Goal: Task Accomplishment & Management: Use online tool/utility

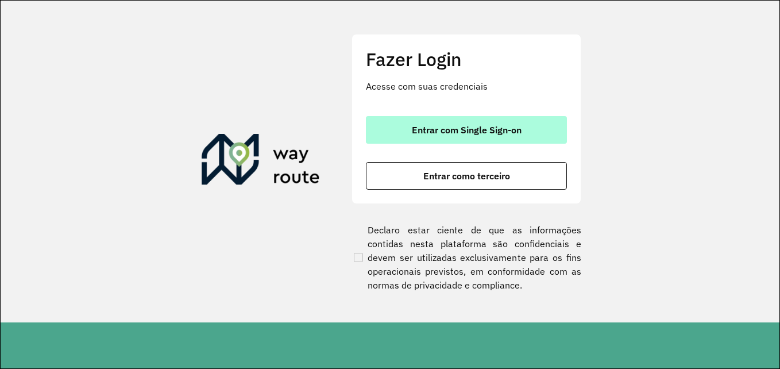
click at [509, 132] on span "Entrar com Single Sign-on" at bounding box center [467, 129] width 110 height 9
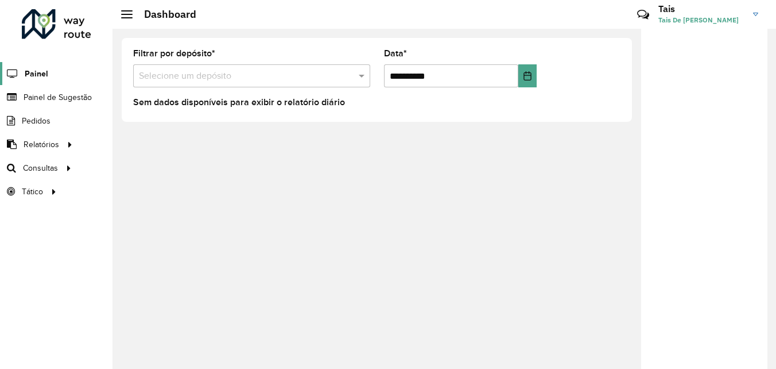
click at [37, 75] on span "Painel" at bounding box center [37, 74] width 24 height 12
click at [33, 76] on span "Painel" at bounding box center [37, 74] width 24 height 12
click at [36, 102] on span "Painel de Sugestão" at bounding box center [60, 97] width 72 height 12
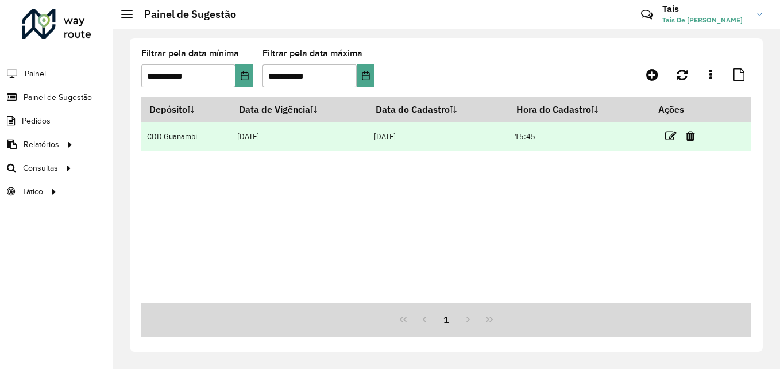
click at [173, 134] on td "CDD Guanambi" at bounding box center [186, 136] width 90 height 29
click at [543, 135] on td "15:45" at bounding box center [579, 136] width 142 height 29
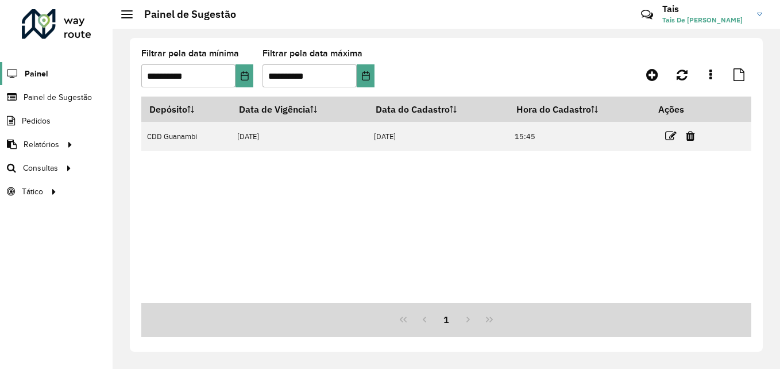
click at [45, 70] on span "Painel" at bounding box center [37, 74] width 24 height 12
click at [134, 171] on span "Roteirização" at bounding box center [153, 168] width 47 height 12
click at [127, 14] on div at bounding box center [126, 14] width 11 height 8
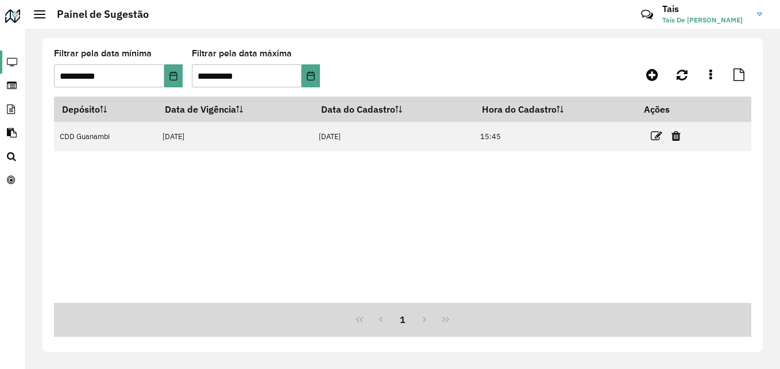
click at [14, 61] on icon at bounding box center [11, 62] width 22 height 10
click at [15, 57] on icon at bounding box center [11, 62] width 22 height 10
click at [17, 80] on link "Painel de Sugestão" at bounding box center [10, 85] width 21 height 23
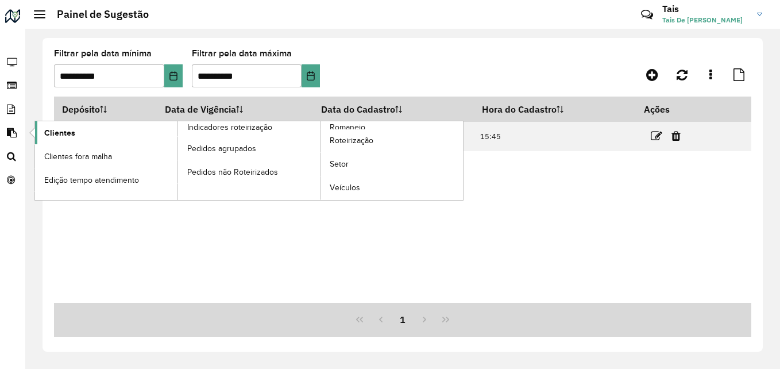
click at [79, 126] on link "Clientes" at bounding box center [106, 132] width 142 height 23
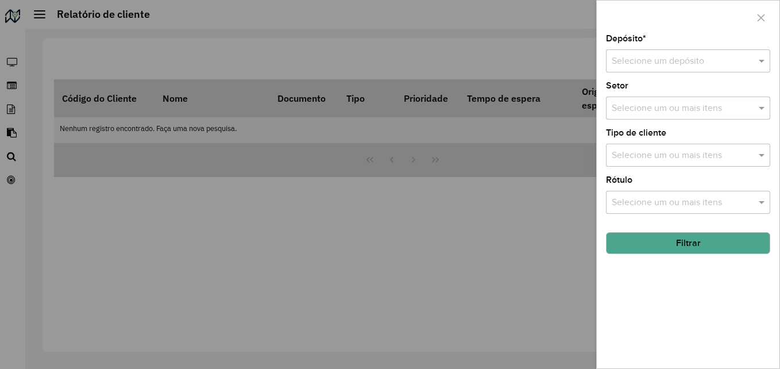
click at [694, 59] on input "text" at bounding box center [676, 62] width 130 height 14
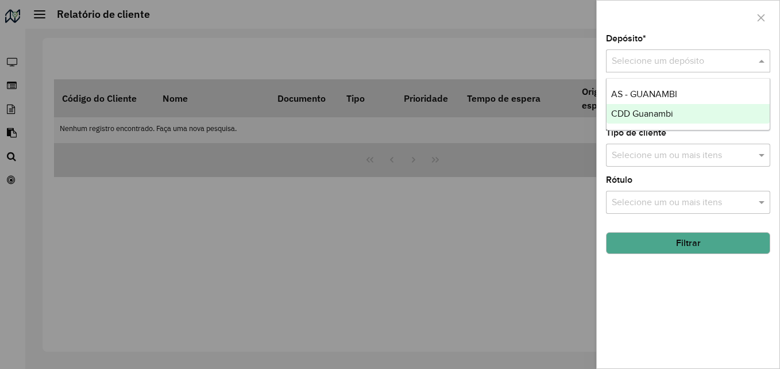
click at [634, 115] on span "CDD Guanambi" at bounding box center [642, 114] width 62 height 10
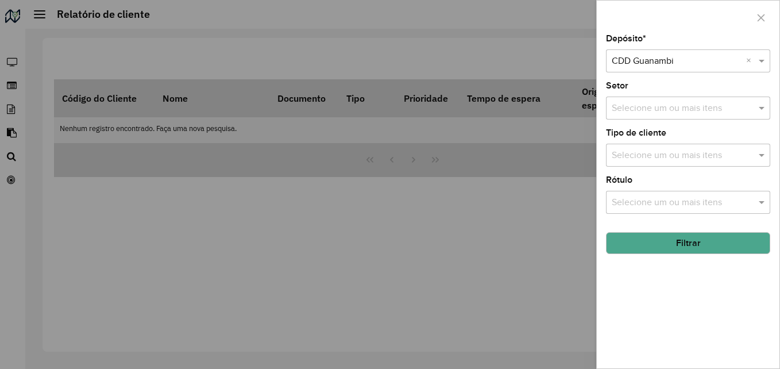
click at [643, 113] on input "text" at bounding box center [682, 109] width 147 height 14
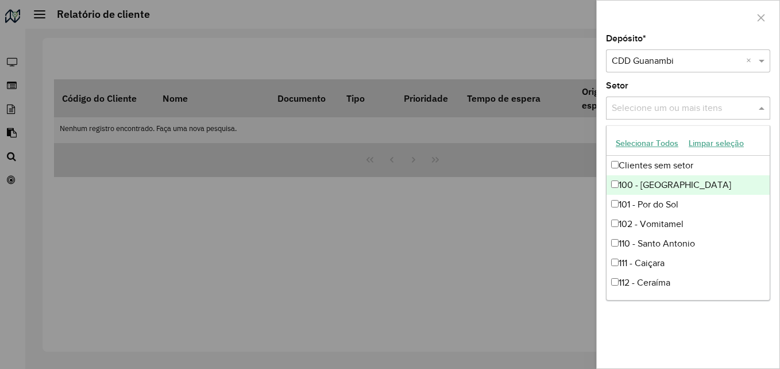
drag, startPoint x: 618, startPoint y: 189, endPoint x: 620, endPoint y: 199, distance: 10.0
click at [618, 190] on div "100 - Novo Horizonte" at bounding box center [687, 185] width 163 height 20
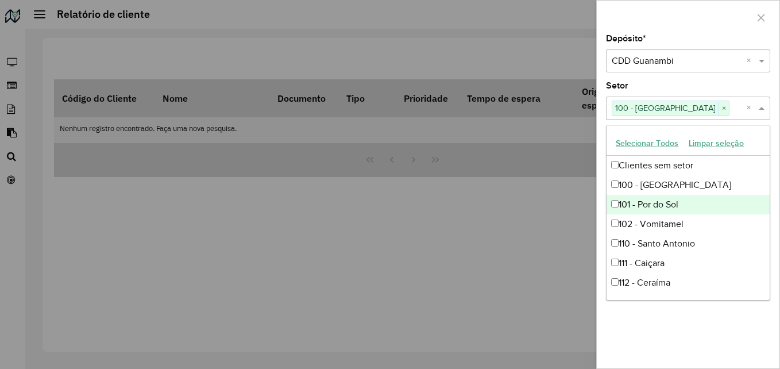
click at [620, 199] on div "101 - Por do Sol" at bounding box center [687, 205] width 163 height 20
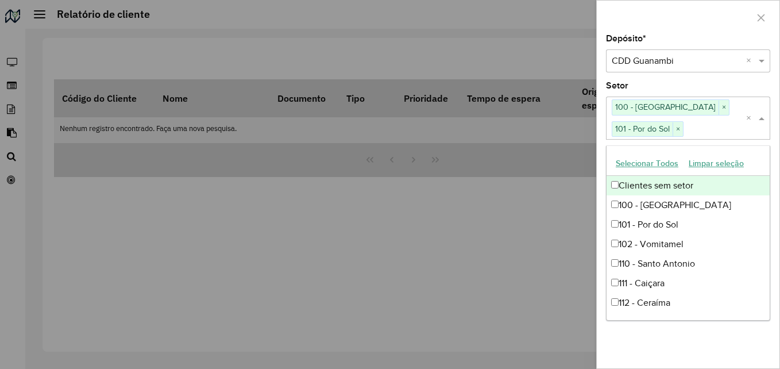
click at [618, 190] on div "Clientes sem setor" at bounding box center [687, 186] width 163 height 20
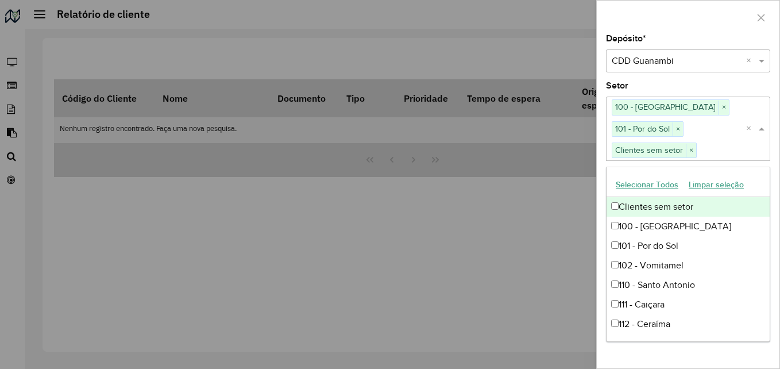
drag, startPoint x: 586, startPoint y: 2, endPoint x: 553, endPoint y: 304, distance: 303.8
click at [553, 304] on div at bounding box center [390, 184] width 780 height 369
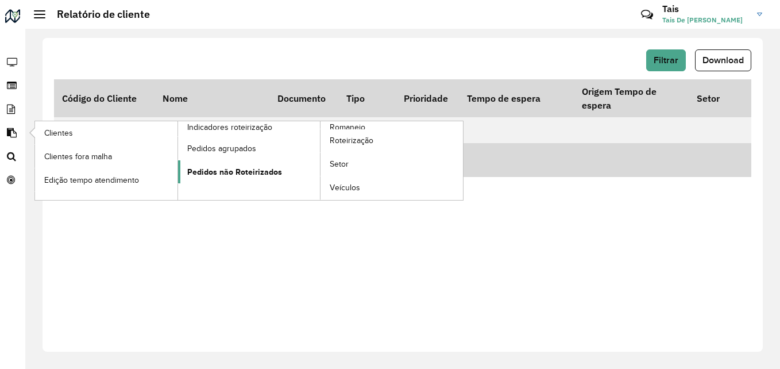
click at [249, 176] on span "Pedidos não Roteirizados" at bounding box center [234, 172] width 95 height 12
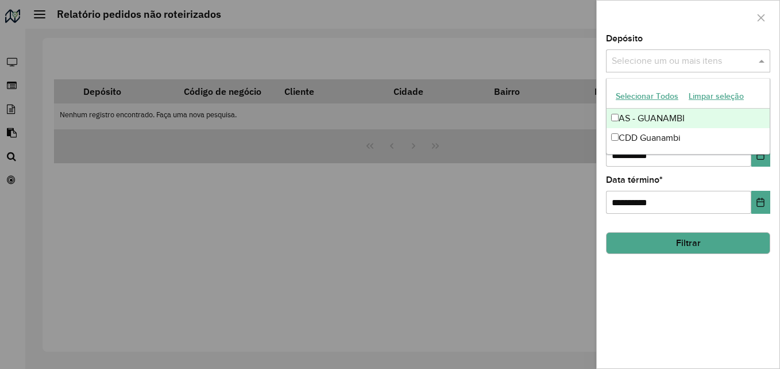
click at [677, 59] on input "text" at bounding box center [682, 62] width 147 height 14
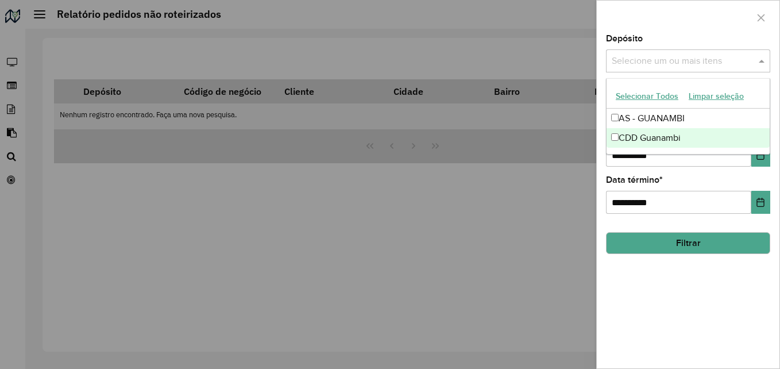
click at [641, 140] on div "CDD Guanambi" at bounding box center [687, 138] width 163 height 20
drag, startPoint x: 579, startPoint y: 160, endPoint x: 654, endPoint y: 132, distance: 80.8
click at [579, 161] on div at bounding box center [390, 184] width 780 height 369
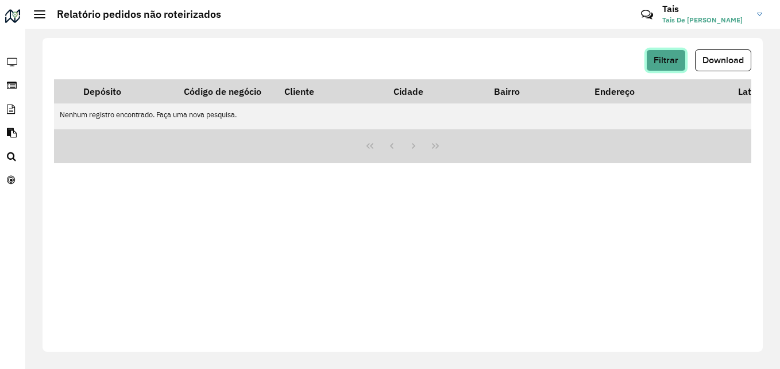
click at [652, 69] on button "Filtrar" at bounding box center [666, 60] width 40 height 22
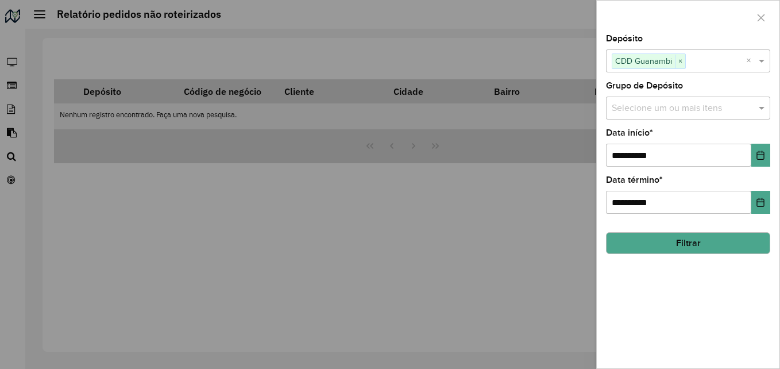
click at [711, 113] on input "text" at bounding box center [682, 109] width 147 height 14
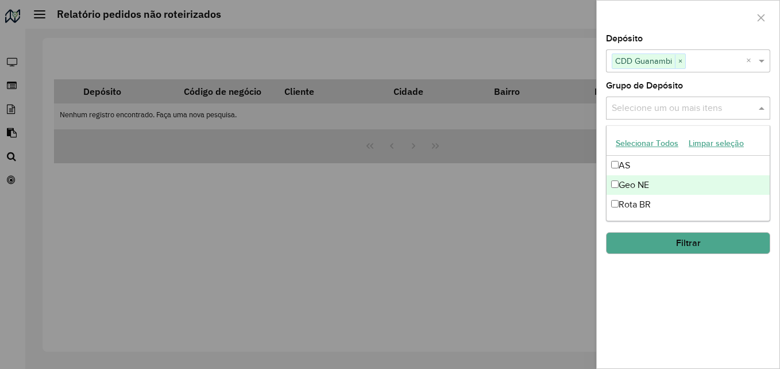
click at [636, 185] on div "Geo NE" at bounding box center [687, 185] width 163 height 20
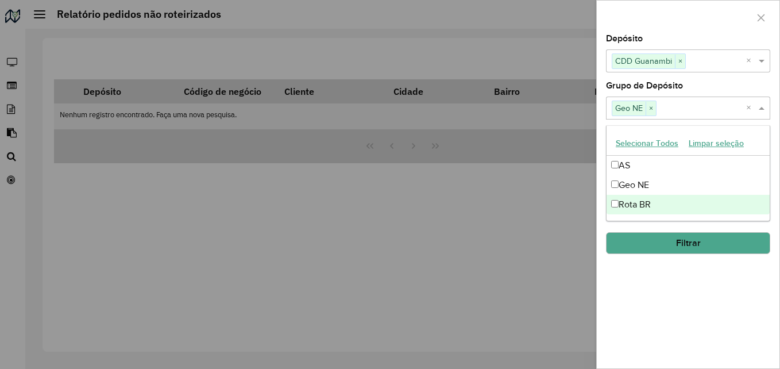
click at [568, 211] on div at bounding box center [390, 184] width 780 height 369
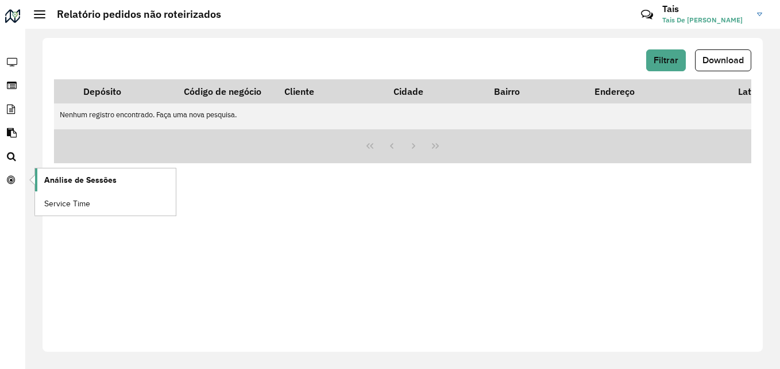
click at [82, 181] on span "Análise de Sessões" at bounding box center [80, 180] width 72 height 12
click at [42, 18] on span at bounding box center [39, 17] width 11 height 1
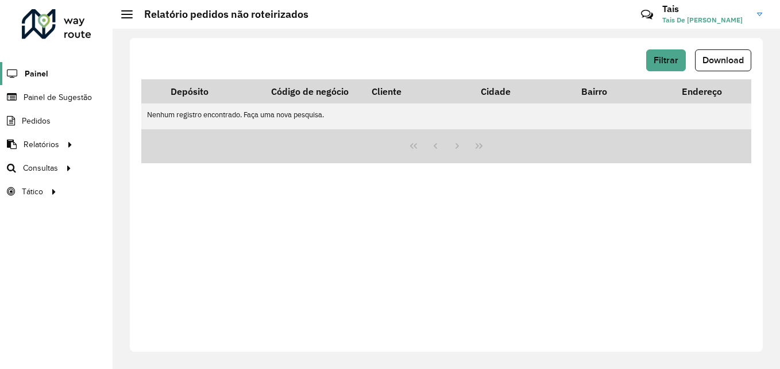
click at [45, 80] on link "Painel" at bounding box center [24, 73] width 48 height 23
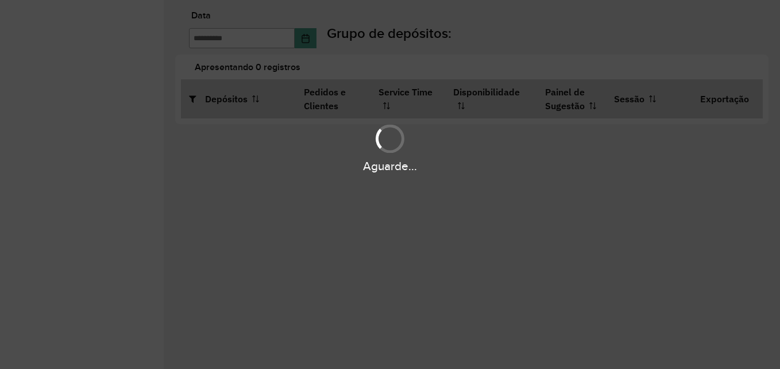
type input "**********"
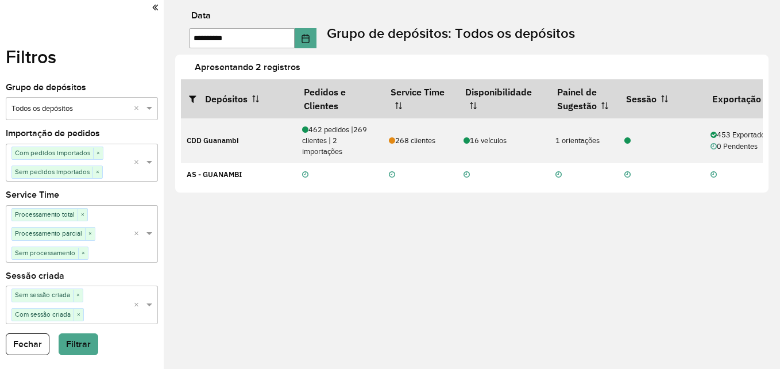
click at [152, 6] on icon at bounding box center [155, 7] width 6 height 10
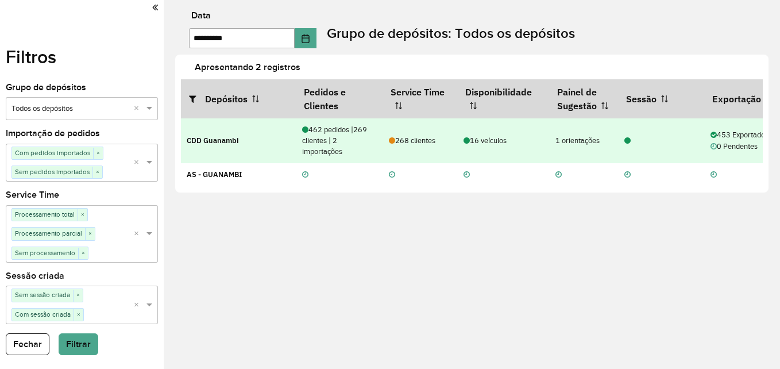
click at [219, 144] on strong "CDD Guanambi" at bounding box center [213, 140] width 52 height 10
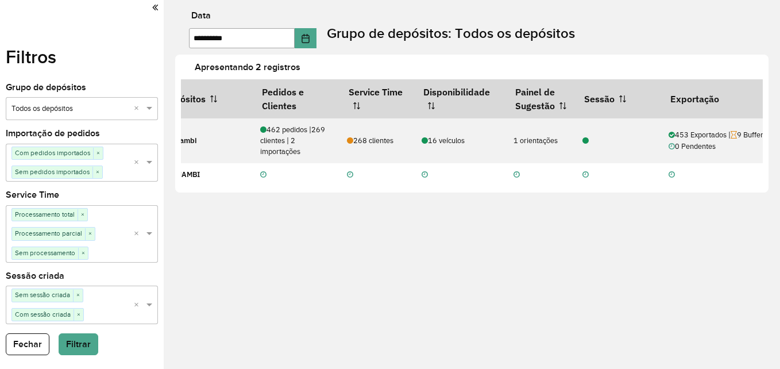
scroll to position [0, 57]
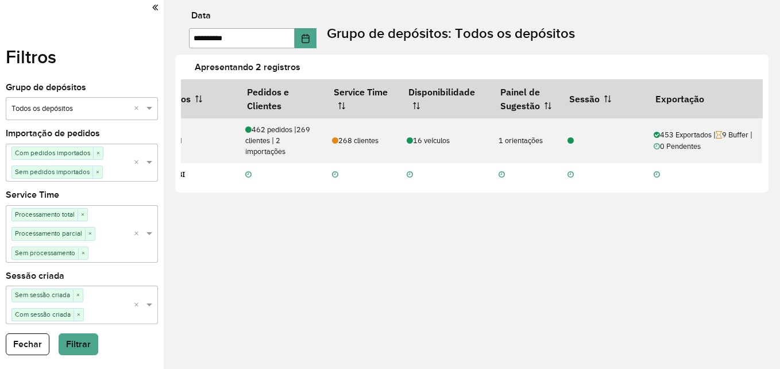
click at [234, 67] on label "Apresentando 2 registros" at bounding box center [485, 67] width 595 height 14
click at [67, 348] on button "Filtrar" at bounding box center [79, 344] width 40 height 22
click at [309, 35] on icon "Choose Date" at bounding box center [304, 38] width 7 height 9
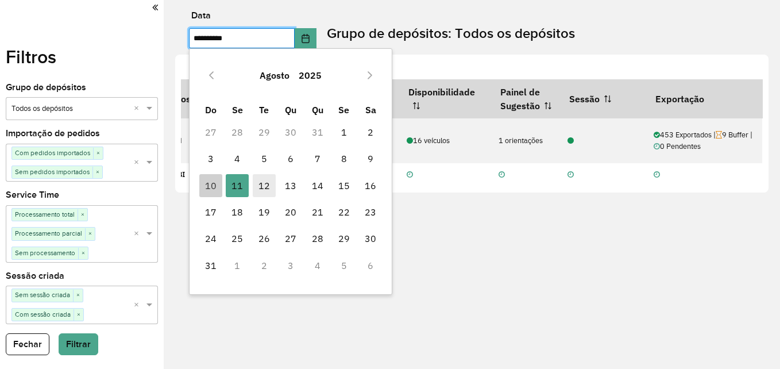
click at [258, 185] on span "12" at bounding box center [264, 185] width 23 height 23
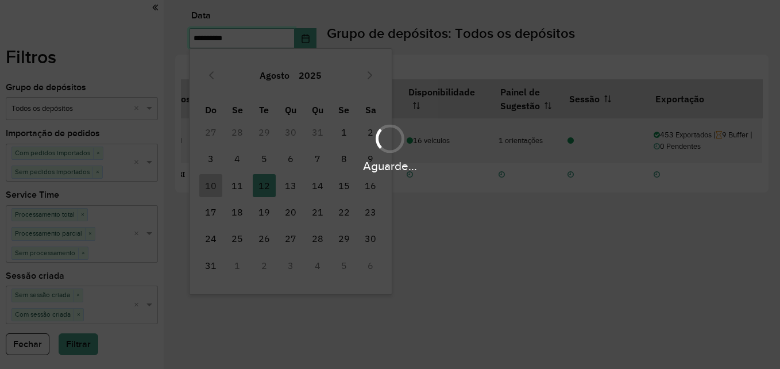
scroll to position [0, 45]
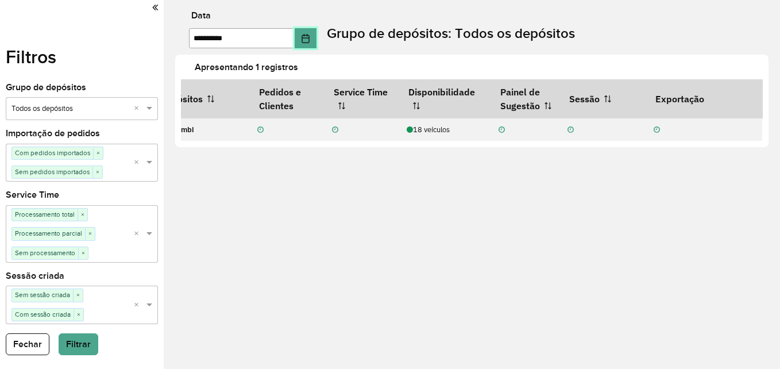
click at [310, 41] on icon "Choose Date" at bounding box center [305, 38] width 9 height 9
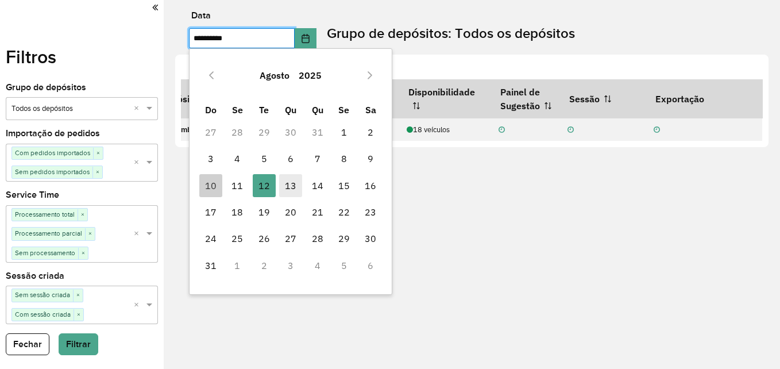
click at [290, 195] on span "13" at bounding box center [290, 185] width 23 height 23
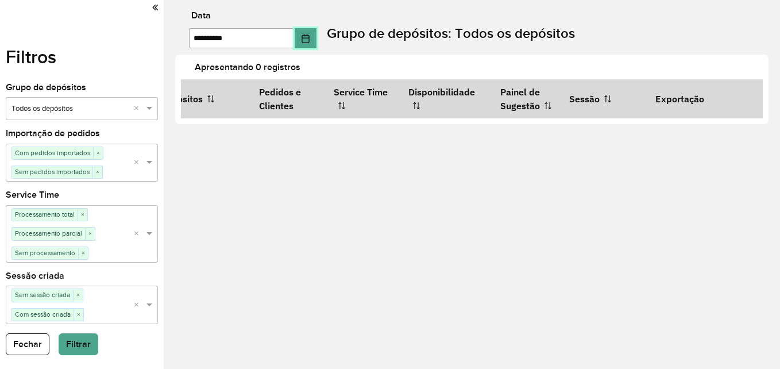
click at [310, 40] on icon "Choose Date" at bounding box center [305, 38] width 9 height 9
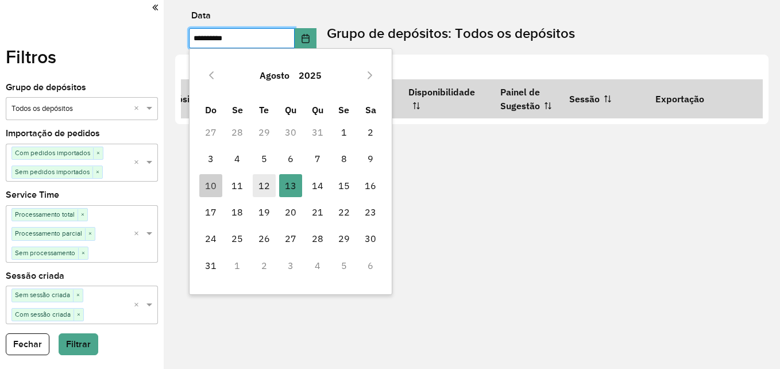
click at [259, 184] on span "12" at bounding box center [264, 185] width 23 height 23
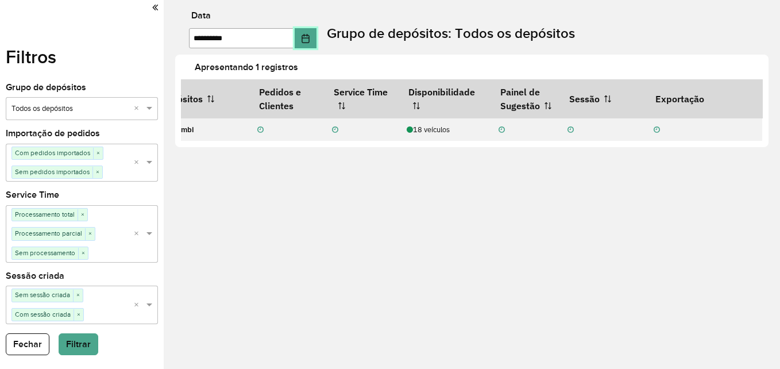
click at [311, 32] on button "Choose Date" at bounding box center [306, 38] width 22 height 20
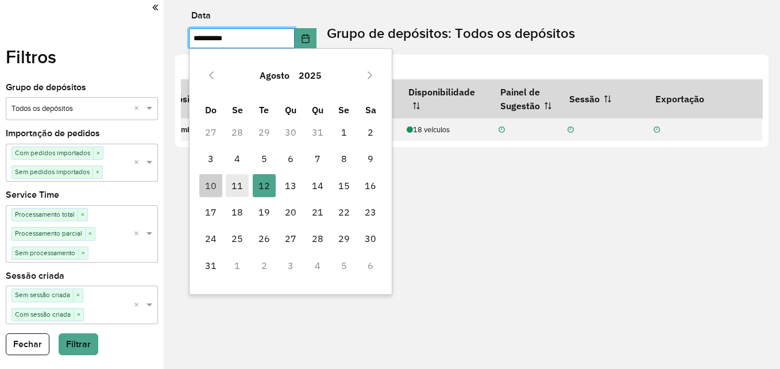
click at [239, 183] on span "11" at bounding box center [237, 185] width 23 height 23
type input "**********"
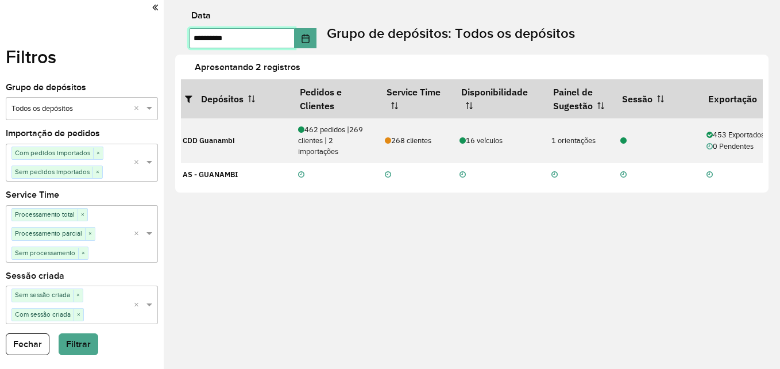
scroll to position [0, 0]
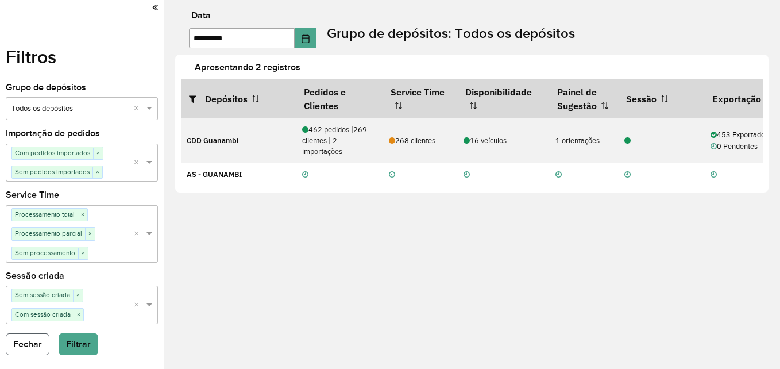
click at [28, 347] on button "Fechar" at bounding box center [28, 344] width 44 height 22
click at [154, 11] on icon at bounding box center [155, 7] width 6 height 10
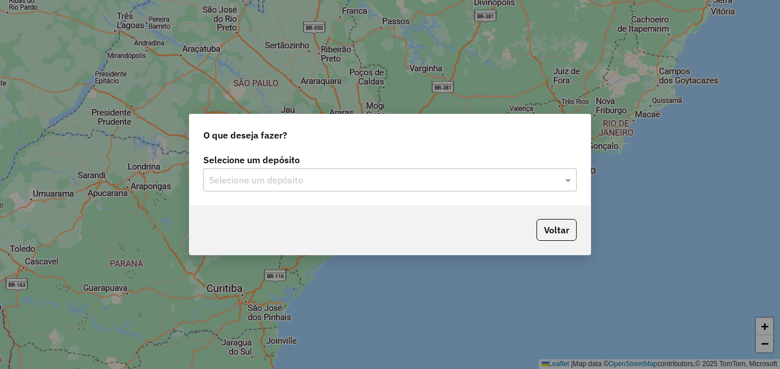
click at [277, 180] on input "text" at bounding box center [378, 180] width 339 height 14
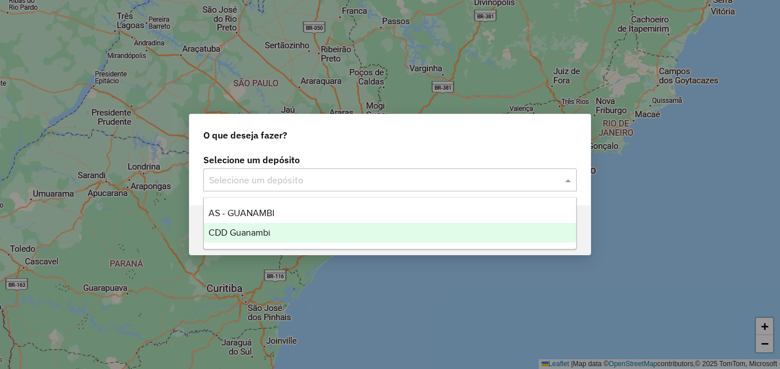
click at [253, 231] on span "CDD Guanambi" at bounding box center [239, 232] width 62 height 10
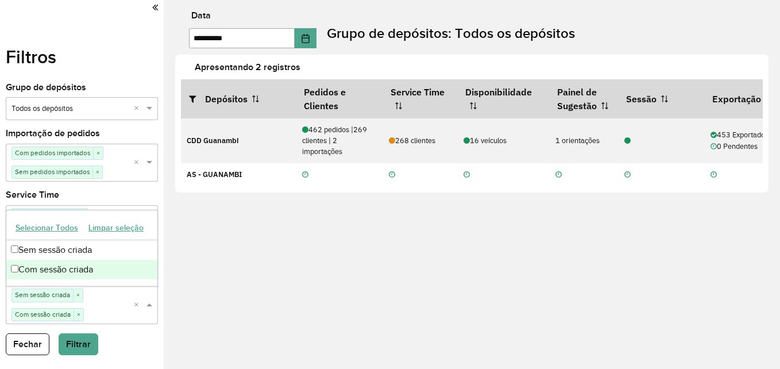
click at [152, 309] on span at bounding box center [151, 304] width 14 height 11
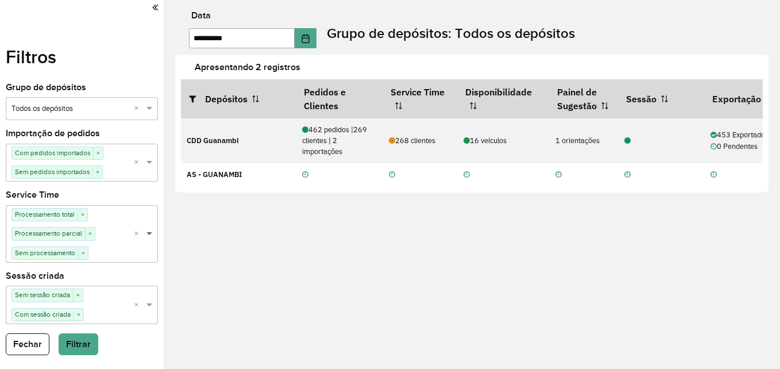
click at [150, 235] on span at bounding box center [151, 233] width 14 height 11
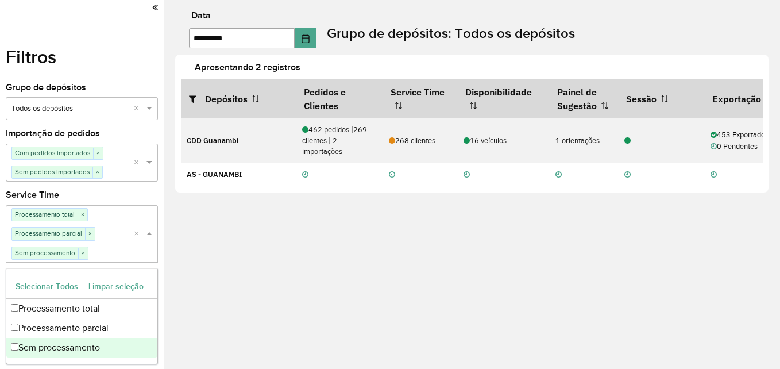
click at [150, 235] on span at bounding box center [151, 233] width 14 height 11
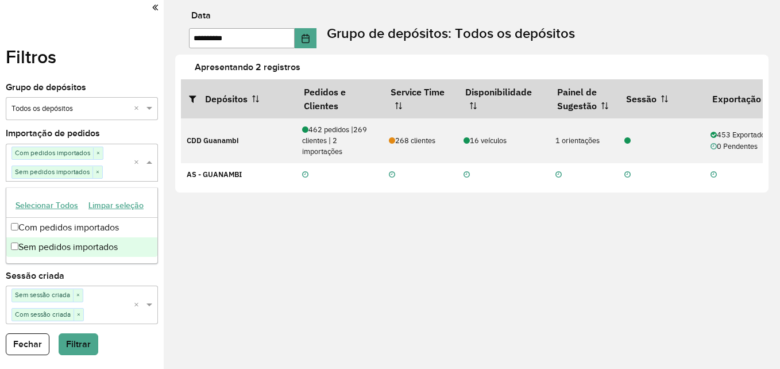
click at [149, 155] on div "Selecione uma opção Com pedidos importados × Sem pedidos importados × ×" at bounding box center [82, 163] width 152 height 38
click at [246, 71] on label "Apresentando 2 registros" at bounding box center [485, 67] width 595 height 14
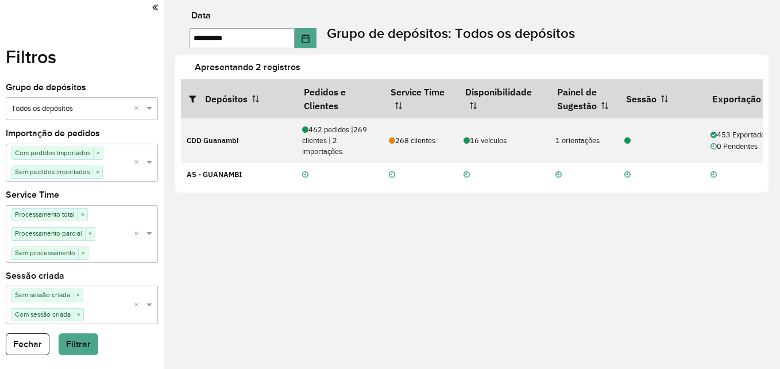
click at [220, 220] on div "**********" at bounding box center [472, 184] width 616 height 369
click at [156, 6] on icon at bounding box center [155, 7] width 6 height 10
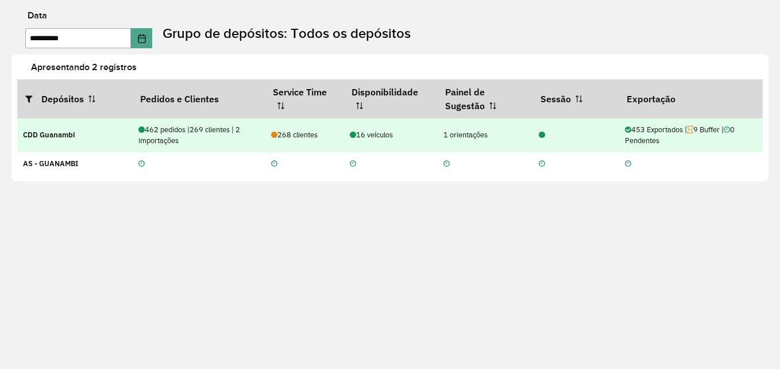
click at [669, 138] on div "453 Exportados | 9 Buffer | 0 Pendentes" at bounding box center [690, 135] width 131 height 22
click at [68, 148] on td "CDD Guanambi" at bounding box center [74, 135] width 115 height 34
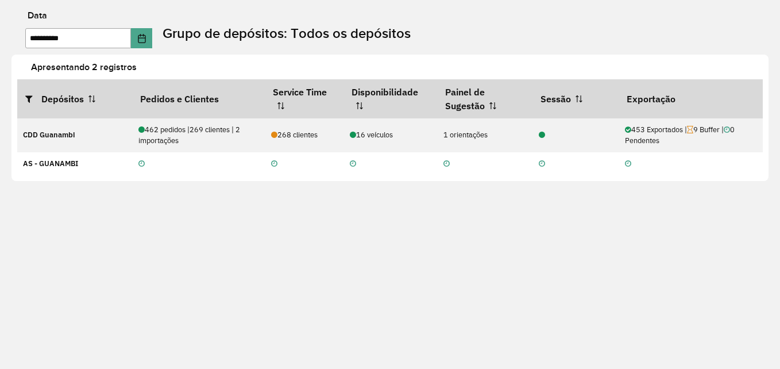
click at [60, 176] on div "Apresentando 2 registros Depósitos Pedidos e Clientes Service Time Disponibilid…" at bounding box center [389, 118] width 757 height 127
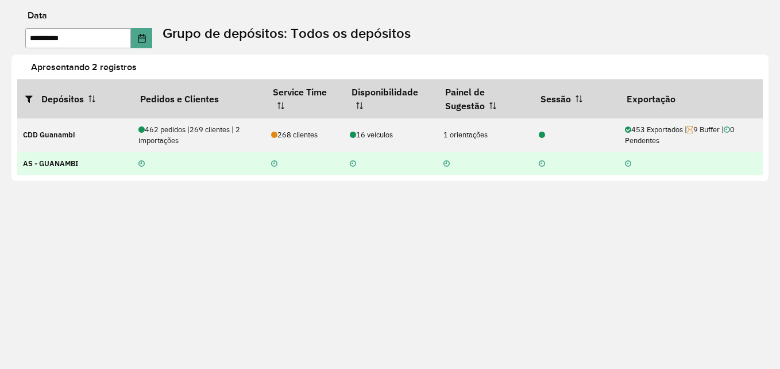
click at [63, 171] on td "AS - GUANAMBI" at bounding box center [74, 163] width 115 height 23
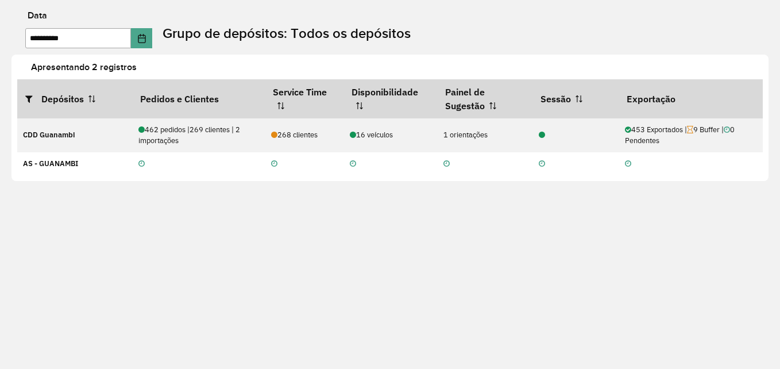
drag, startPoint x: 63, startPoint y: 171, endPoint x: 463, endPoint y: 243, distance: 406.6
click at [498, 273] on div "**********" at bounding box center [390, 184] width 780 height 369
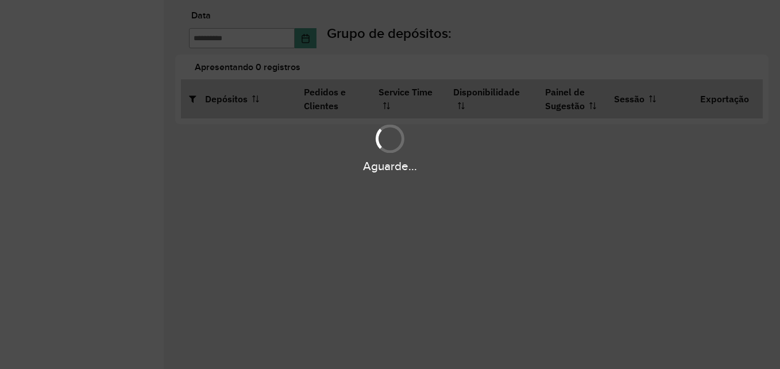
type input "**********"
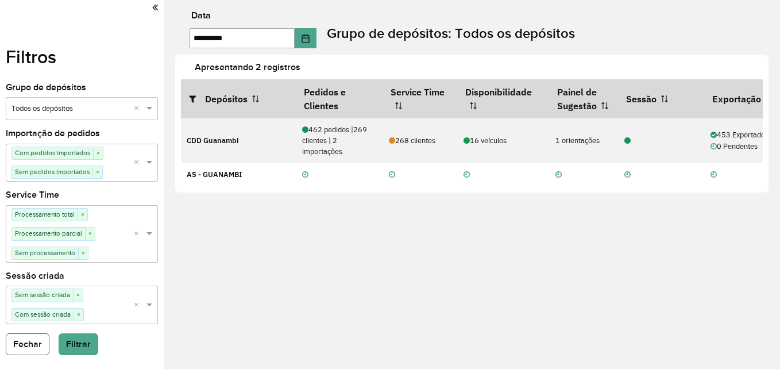
click at [30, 346] on button "Fechar" at bounding box center [28, 344] width 44 height 22
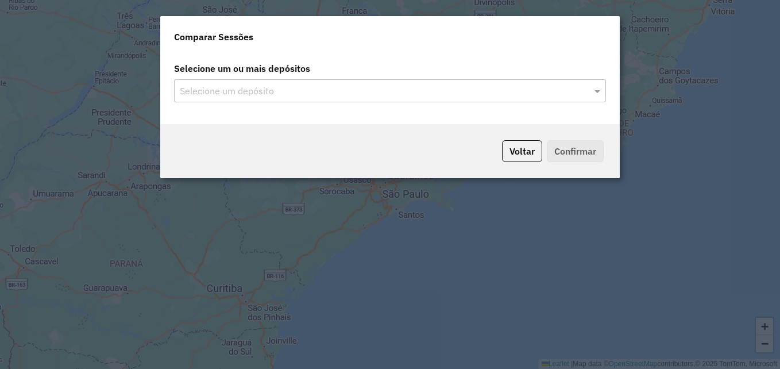
click at [350, 100] on div "Selecione um depósito" at bounding box center [390, 90] width 432 height 23
click at [302, 88] on input "text" at bounding box center [384, 91] width 415 height 14
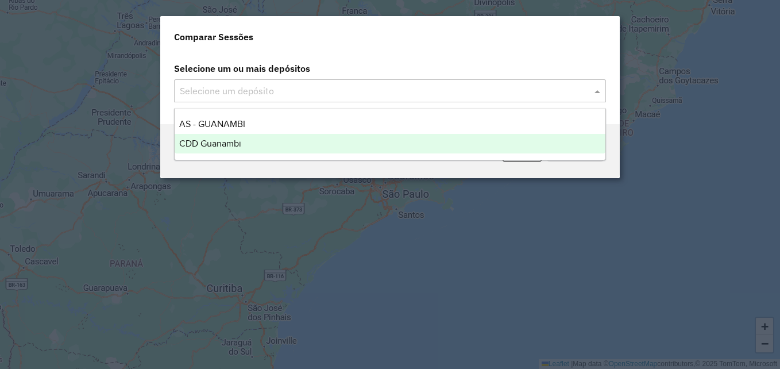
click at [215, 144] on span "CDD Guanambi" at bounding box center [210, 143] width 62 height 10
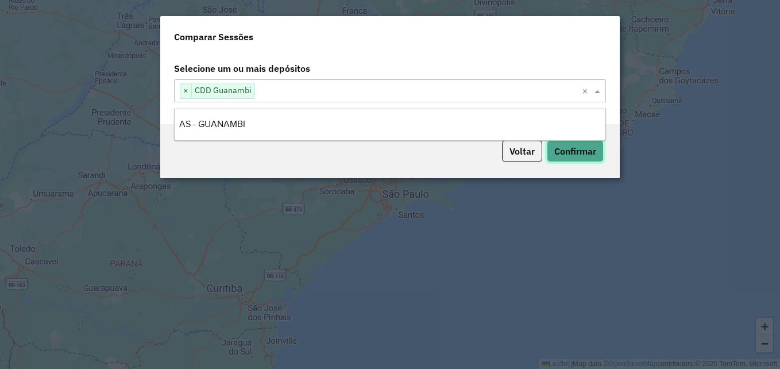
click at [565, 147] on button "Confirmar" at bounding box center [575, 151] width 57 height 22
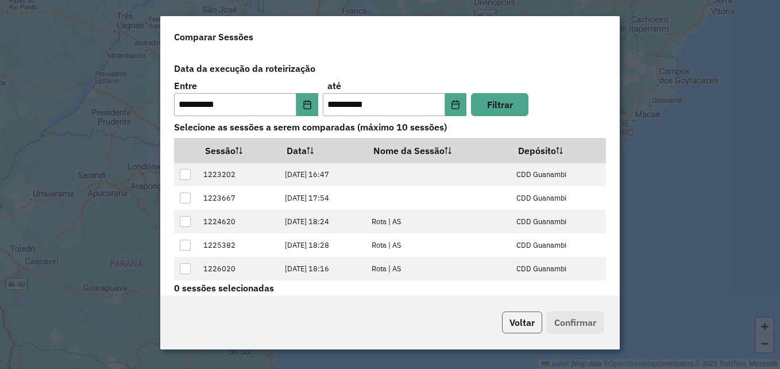
click at [522, 322] on button "Voltar" at bounding box center [522, 322] width 40 height 22
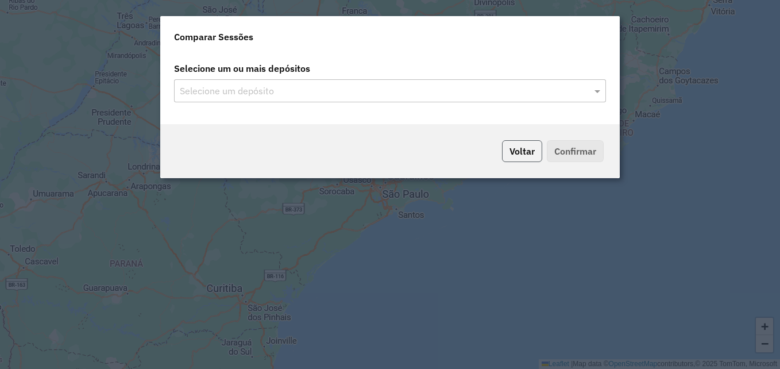
click at [514, 157] on button "Voltar" at bounding box center [522, 151] width 40 height 22
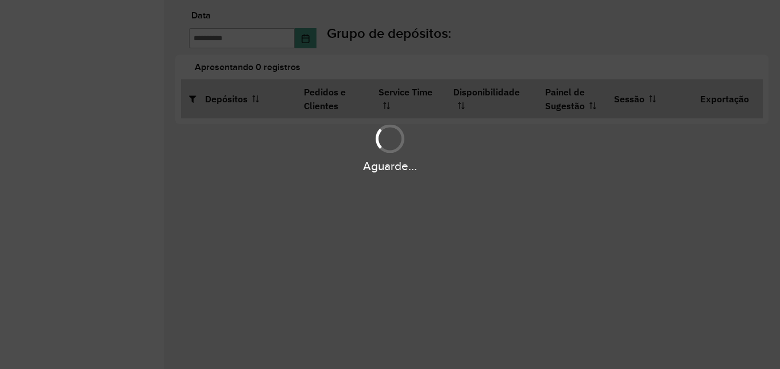
type input "**********"
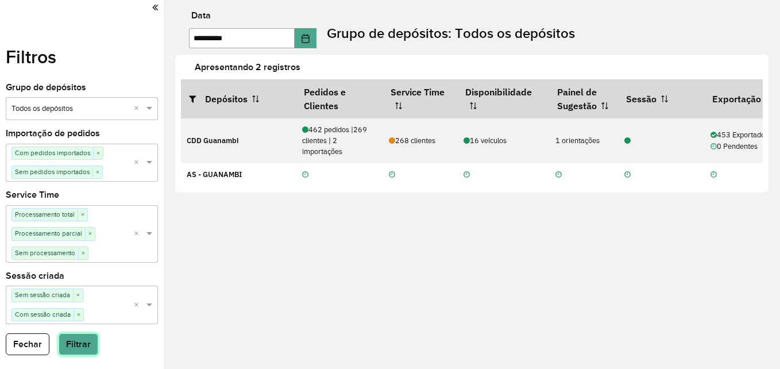
click at [83, 342] on button "Filtrar" at bounding box center [79, 344] width 40 height 22
click at [83, 335] on button "Filtrar" at bounding box center [79, 344] width 40 height 22
click at [152, 108] on span at bounding box center [151, 108] width 14 height 11
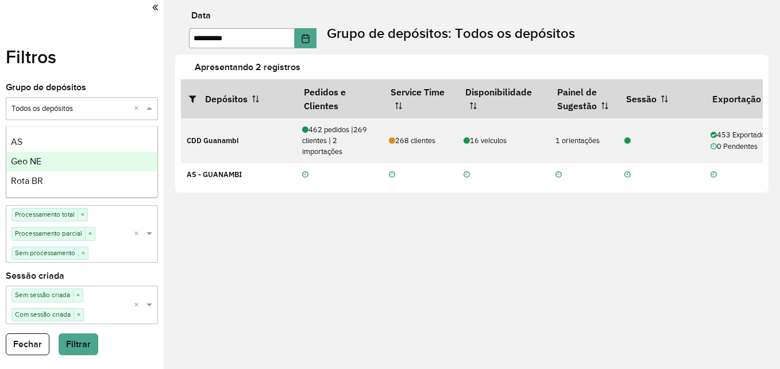
click at [36, 162] on span "Geo NE" at bounding box center [26, 161] width 30 height 10
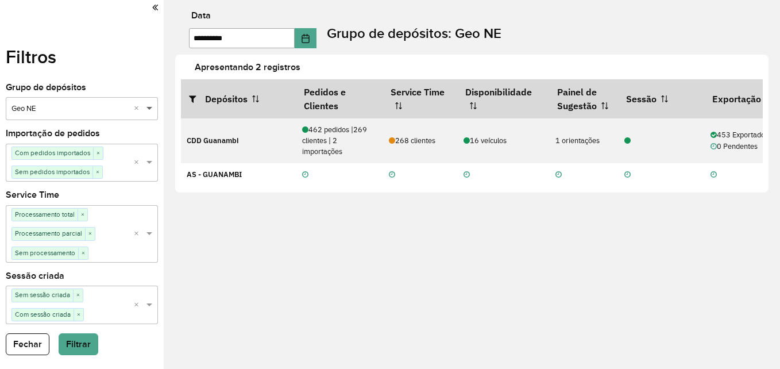
click at [148, 105] on span at bounding box center [151, 108] width 14 height 11
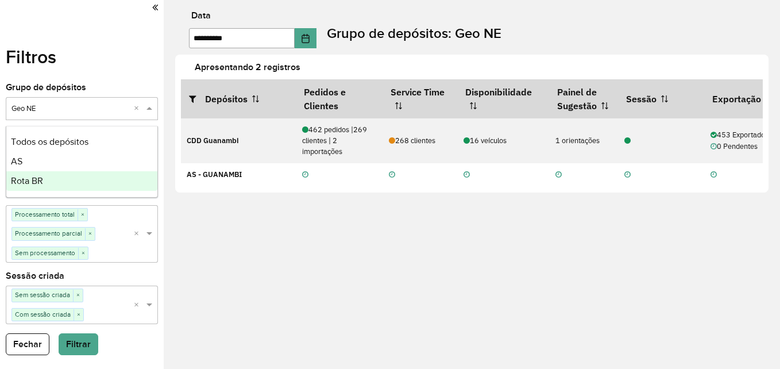
click at [49, 187] on div "Rota BR" at bounding box center [81, 181] width 151 height 20
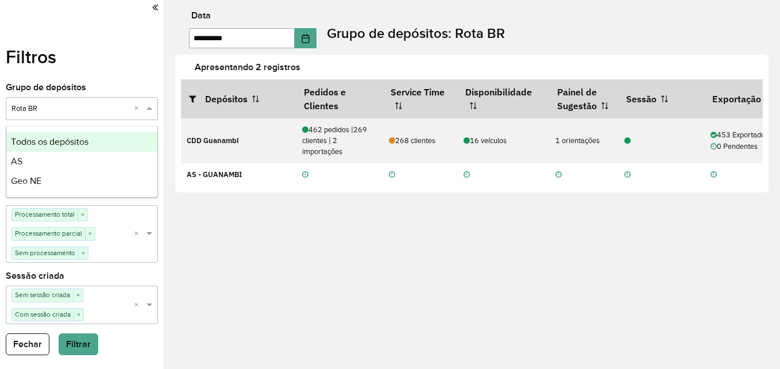
click at [148, 106] on span at bounding box center [151, 108] width 14 height 11
click at [70, 141] on span "Todos os depósitos" at bounding box center [50, 142] width 78 height 10
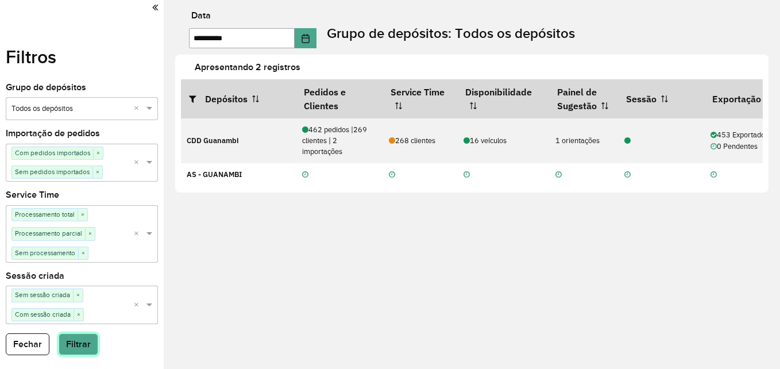
click at [75, 344] on button "Filtrar" at bounding box center [79, 344] width 40 height 22
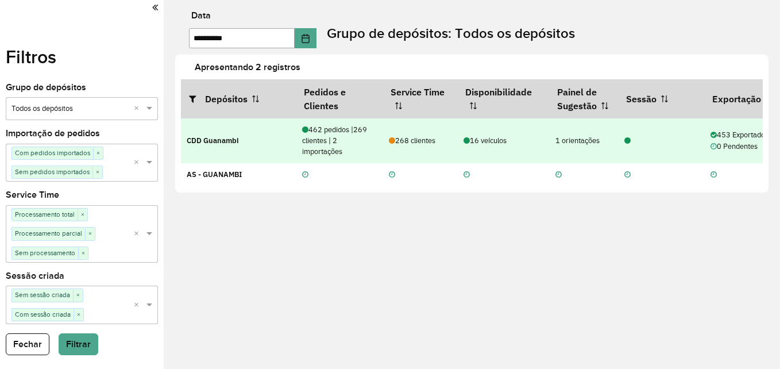
click at [574, 139] on div "1 orientações" at bounding box center [583, 140] width 57 height 11
click at [626, 144] on icon at bounding box center [627, 140] width 6 height 7
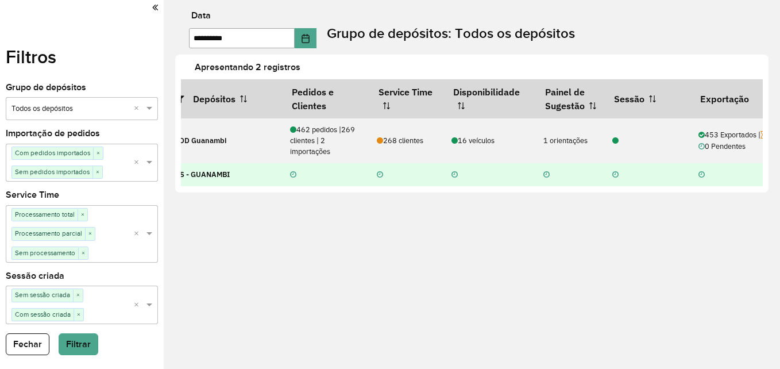
drag, startPoint x: 699, startPoint y: 185, endPoint x: 752, endPoint y: 184, distance: 52.8
click at [752, 184] on tr "AS - GUANAMBI" at bounding box center [488, 174] width 638 height 23
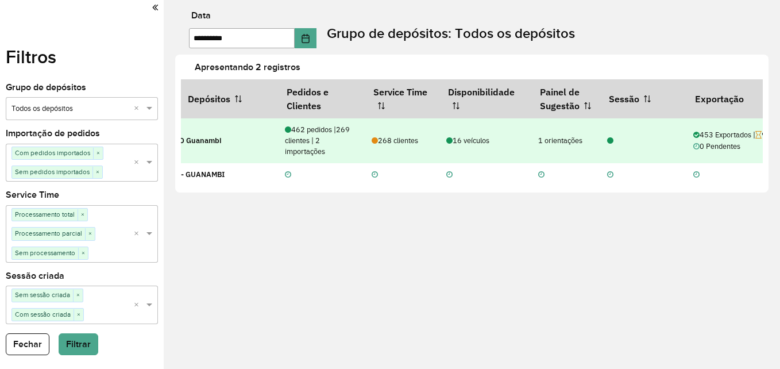
click at [557, 138] on div "1 orientações" at bounding box center [566, 140] width 57 height 11
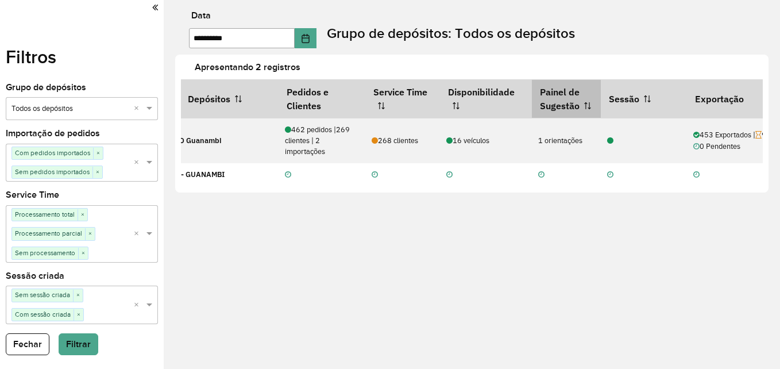
click at [585, 104] on th "Painel de Sugestão" at bounding box center [566, 98] width 69 height 38
click at [587, 108] on icon at bounding box center [587, 105] width 7 height 7
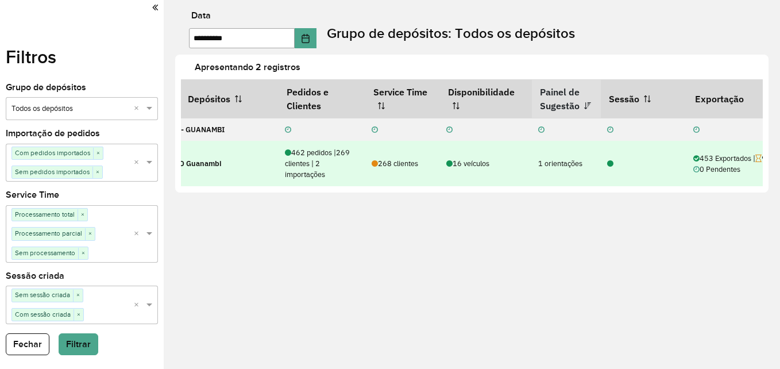
click at [551, 165] on div "1 orientações" at bounding box center [566, 163] width 57 height 11
click at [552, 165] on div "1 orientações" at bounding box center [566, 163] width 57 height 11
drag, startPoint x: 552, startPoint y: 165, endPoint x: 540, endPoint y: 164, distance: 12.1
click at [540, 164] on div "1 orientações" at bounding box center [566, 163] width 57 height 11
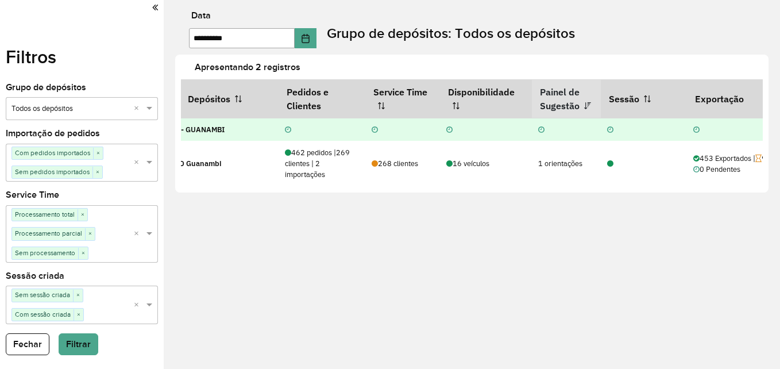
click at [544, 127] on td at bounding box center [566, 129] width 69 height 23
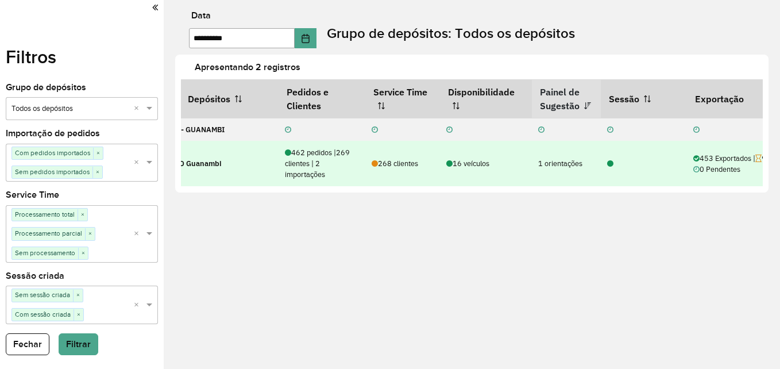
click at [615, 163] on div at bounding box center [644, 163] width 88 height 11
click at [609, 162] on icon at bounding box center [610, 163] width 6 height 7
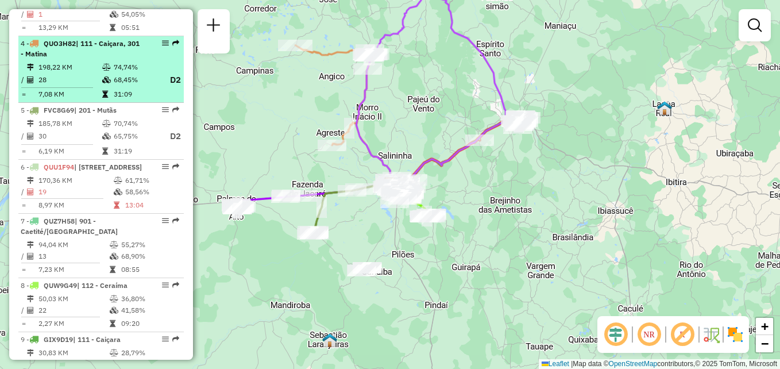
scroll to position [436, 0]
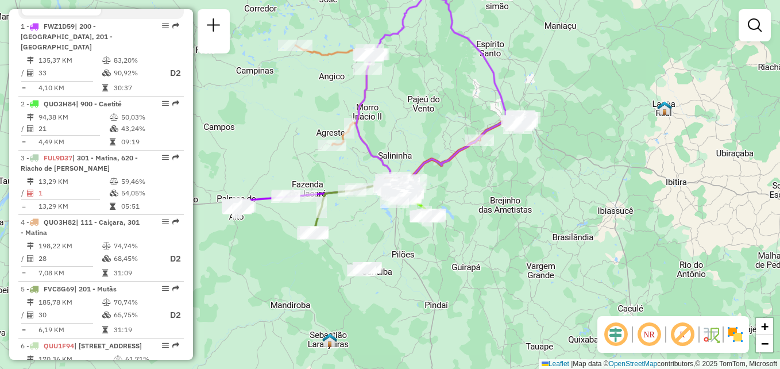
click at [247, 111] on div "Janela de atendimento Grade de atendimento Capacidade Transportadoras Veículos …" at bounding box center [390, 184] width 780 height 369
click at [165, 7] on div "Janela de atendimento Grade de atendimento Capacidade Transportadoras Veículos …" at bounding box center [390, 184] width 780 height 369
click at [162, 16] on button "Ver veículos" at bounding box center [140, 6] width 79 height 20
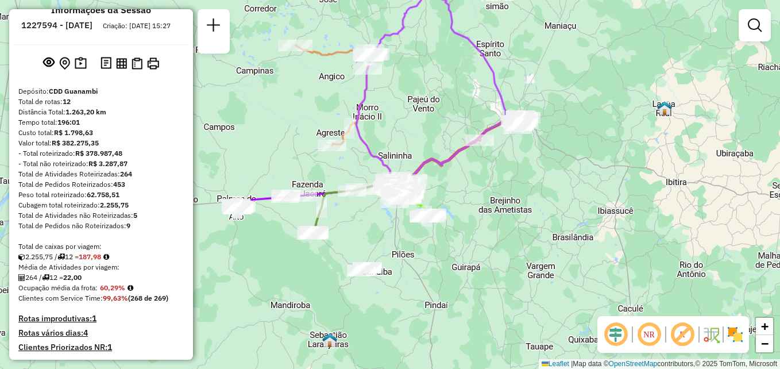
scroll to position [0, 0]
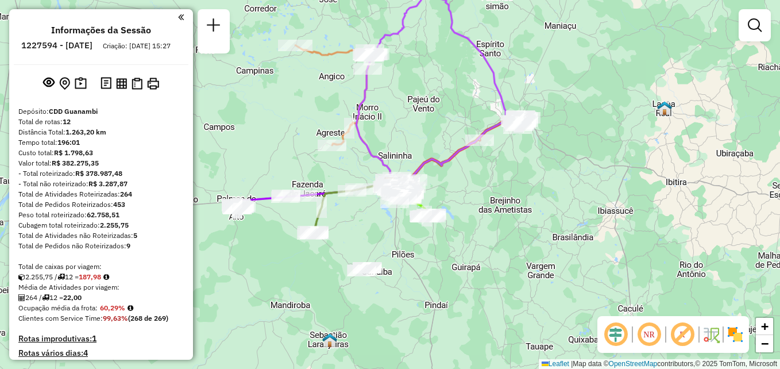
click at [178, 15] on em at bounding box center [181, 17] width 6 height 10
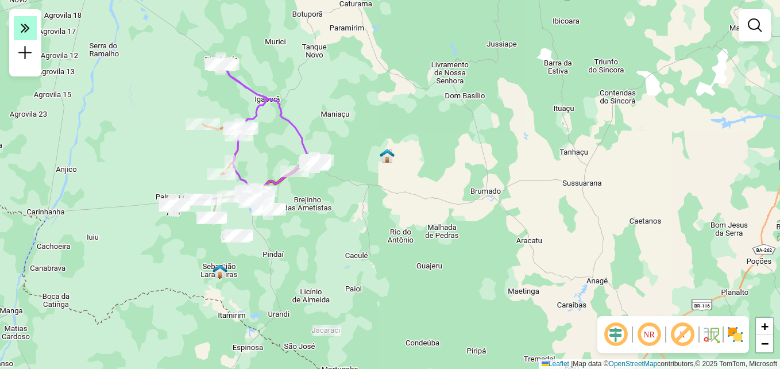
click at [28, 34] on icon at bounding box center [25, 28] width 9 height 16
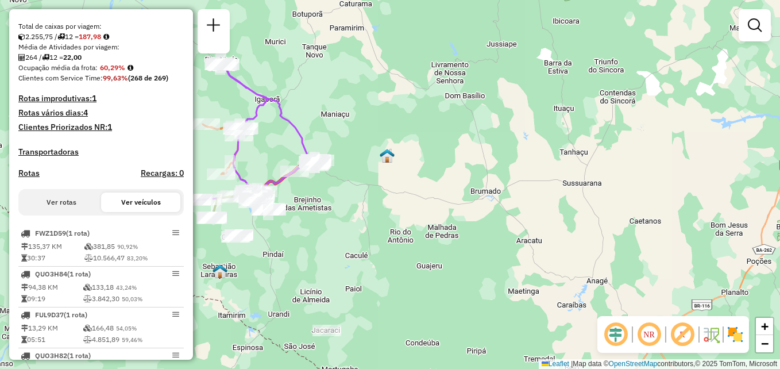
scroll to position [344, 0]
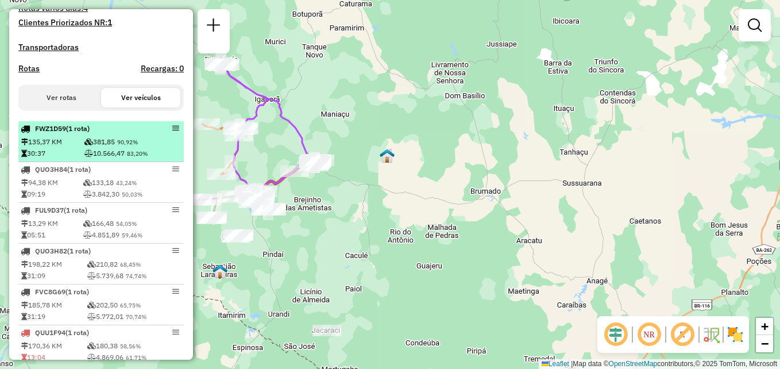
click at [90, 148] on td "381,85 90,92%" at bounding box center [133, 141] width 98 height 11
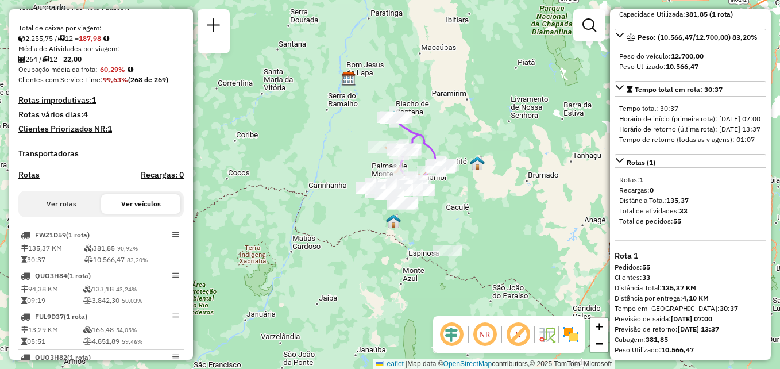
scroll to position [287, 0]
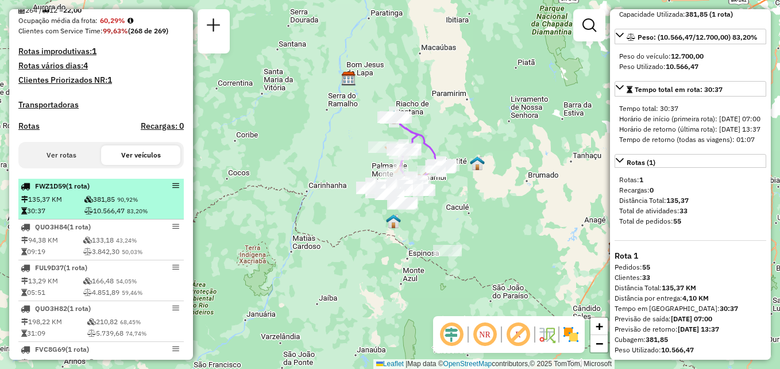
click at [95, 205] on td "381,85 90,92%" at bounding box center [133, 198] width 98 height 11
click at [173, 189] on em at bounding box center [175, 185] width 7 height 7
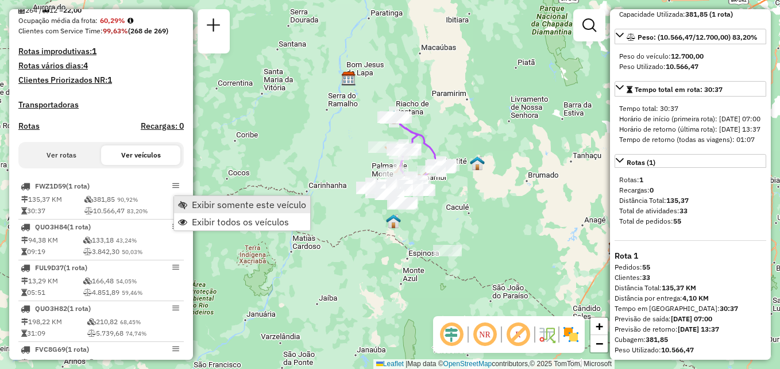
click at [208, 207] on span "Exibir somente este veículo" at bounding box center [249, 204] width 114 height 9
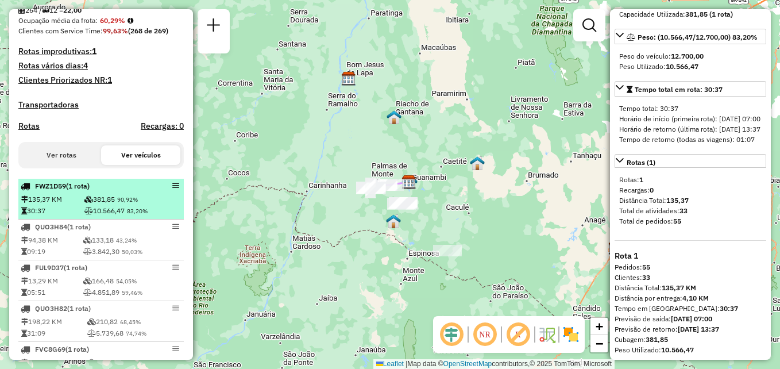
click at [93, 205] on td "381,85 90,92%" at bounding box center [133, 198] width 98 height 11
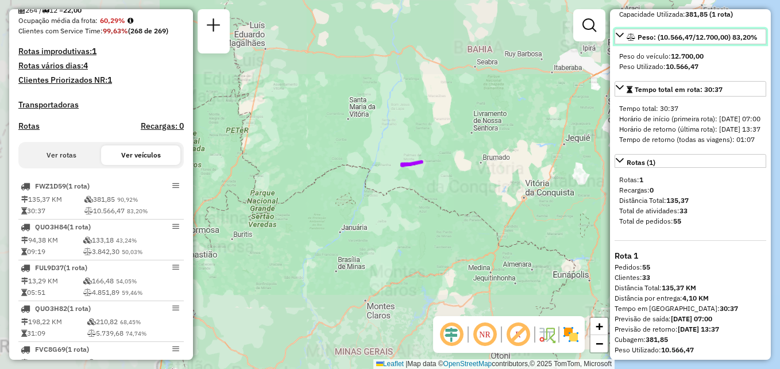
click at [620, 30] on icon at bounding box center [619, 34] width 9 height 9
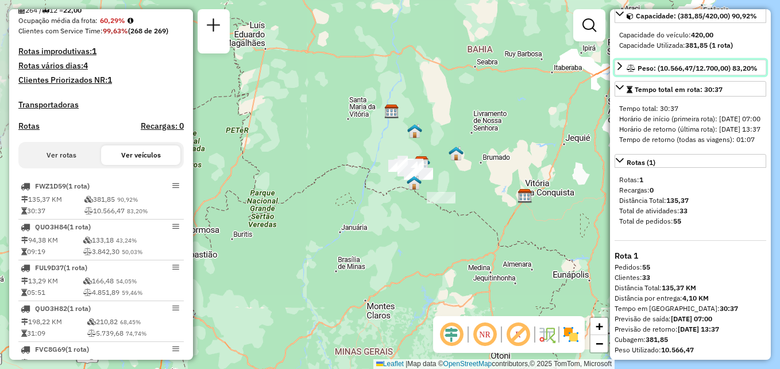
scroll to position [108, 0]
click at [557, 88] on div "Janela de atendimento Grade de atendimento Capacidade Transportadoras Veículos …" at bounding box center [390, 184] width 780 height 369
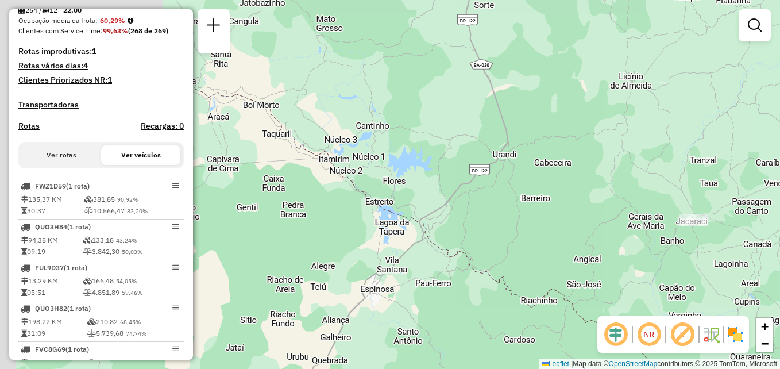
drag, startPoint x: 297, startPoint y: 146, endPoint x: 435, endPoint y: 220, distance: 156.4
click at [435, 220] on div "Janela de atendimento Grade de atendimento Capacidade Transportadoras Veículos …" at bounding box center [390, 184] width 780 height 369
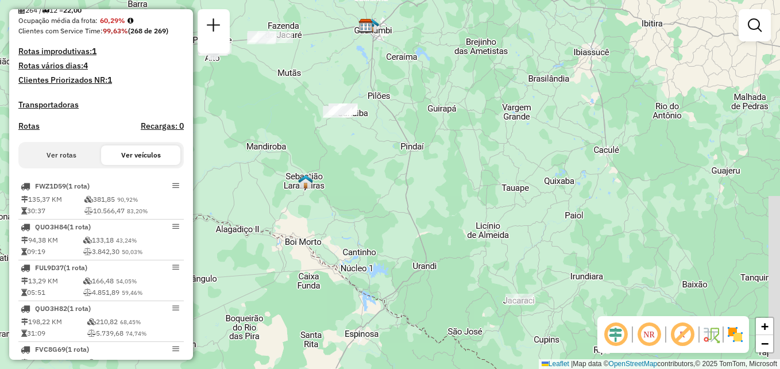
drag, startPoint x: 391, startPoint y: 102, endPoint x: 369, endPoint y: 182, distance: 82.9
click at [369, 182] on div "Janela de atendimento Grade de atendimento Capacidade Transportadoras Veículos …" at bounding box center [390, 184] width 780 height 369
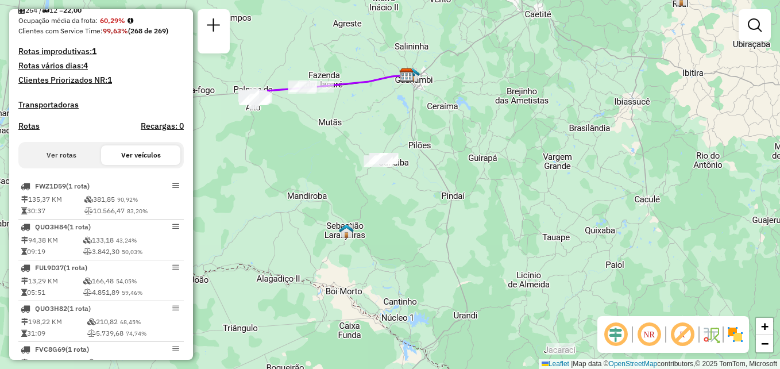
drag, startPoint x: 334, startPoint y: 175, endPoint x: 385, endPoint y: 204, distance: 59.4
click at [375, 224] on div "Janela de atendimento Grade de atendimento Capacidade Transportadoras Veículos …" at bounding box center [390, 184] width 780 height 369
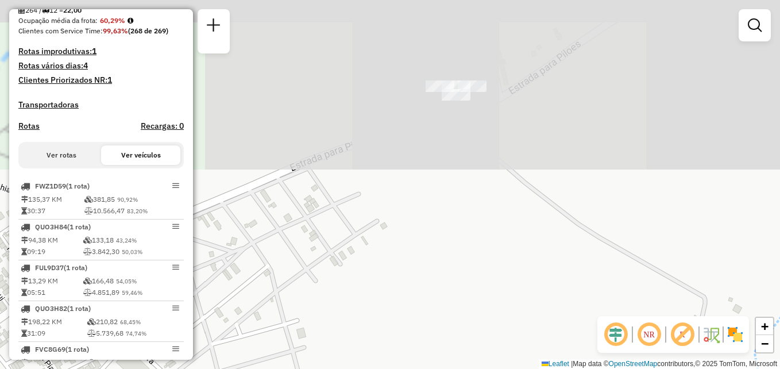
drag, startPoint x: 377, startPoint y: 75, endPoint x: 396, endPoint y: 270, distance: 195.5
click at [396, 270] on div "Janela de atendimento Grade de atendimento Capacidade Transportadoras Veículos …" at bounding box center [390, 184] width 780 height 369
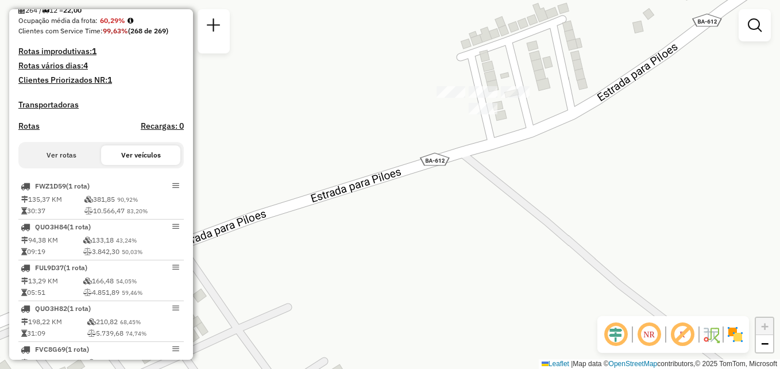
drag, startPoint x: 441, startPoint y: 95, endPoint x: 452, endPoint y: 141, distance: 46.5
click at [446, 155] on div "Janela de atendimento Grade de atendimento Capacidade Transportadoras Veículos …" at bounding box center [390, 184] width 780 height 369
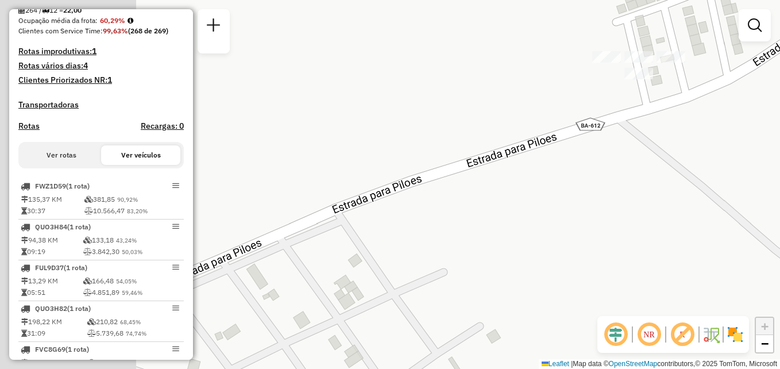
drag, startPoint x: 324, startPoint y: 230, endPoint x: 462, endPoint y: 202, distance: 140.5
click at [462, 202] on div "Janela de atendimento Grade de atendimento Capacidade Transportadoras Veículos …" at bounding box center [390, 184] width 780 height 369
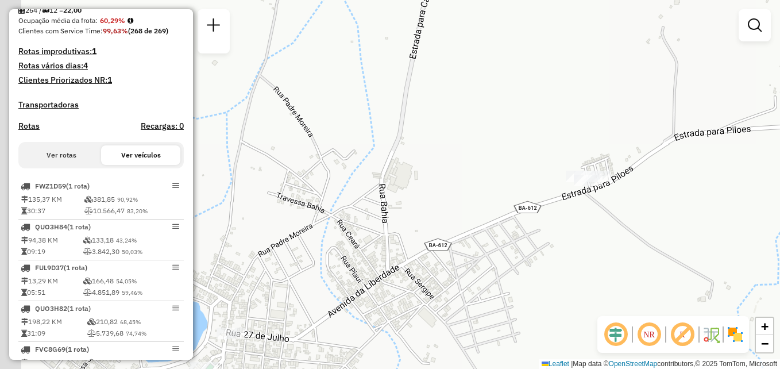
drag, startPoint x: 304, startPoint y: 214, endPoint x: 418, endPoint y: 224, distance: 114.8
click at [418, 224] on div "Janela de atendimento Grade de atendimento Capacidade Transportadoras Veículos …" at bounding box center [390, 184] width 780 height 369
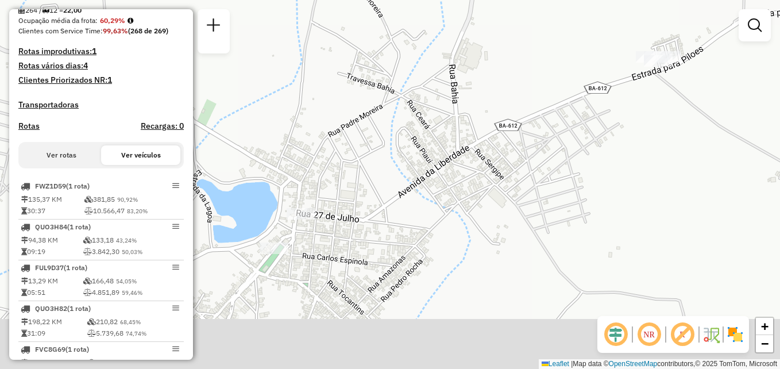
drag, startPoint x: 364, startPoint y: 290, endPoint x: 419, endPoint y: 227, distance: 83.4
click at [441, 169] on div "Janela de atendimento Grade de atendimento Capacidade Transportadoras Veículos …" at bounding box center [390, 184] width 780 height 369
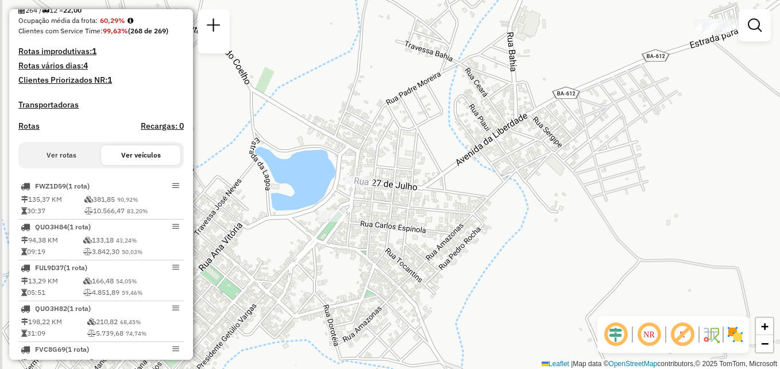
drag, startPoint x: 309, startPoint y: 296, endPoint x: 360, endPoint y: 260, distance: 62.6
click at [360, 264] on div "Janela de atendimento Grade de atendimento Capacidade Transportadoras Veículos …" at bounding box center [390, 184] width 780 height 369
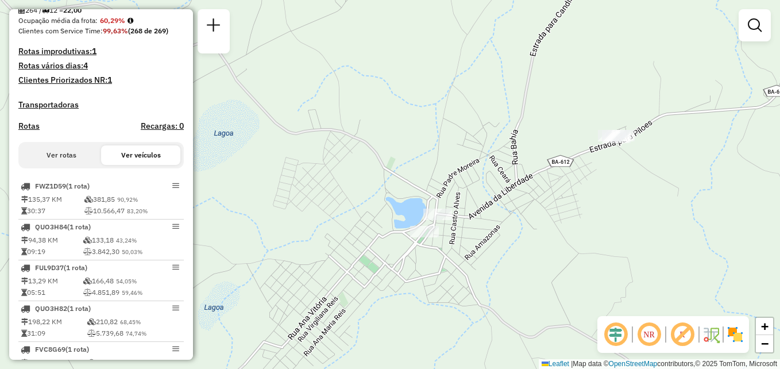
drag, startPoint x: 315, startPoint y: 277, endPoint x: 396, endPoint y: 263, distance: 81.6
click at [400, 265] on div "Janela de atendimento Grade de atendimento Capacidade Transportadoras Veículos …" at bounding box center [390, 184] width 780 height 369
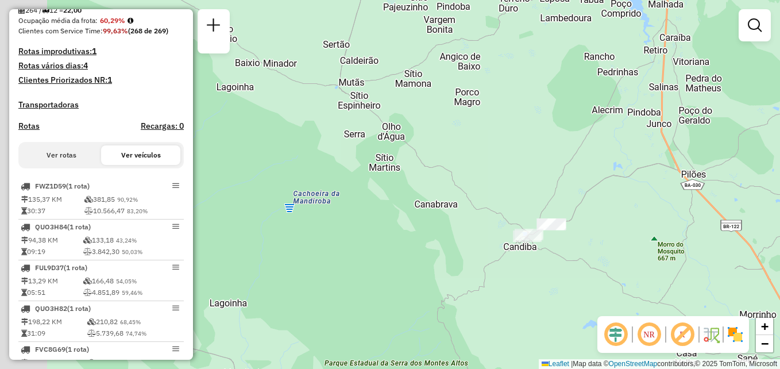
drag, startPoint x: 338, startPoint y: 131, endPoint x: 443, endPoint y: 154, distance: 107.7
click at [524, 148] on div "Janela de atendimento Grade de atendimento Capacidade Transportadoras Veículos …" at bounding box center [390, 184] width 780 height 369
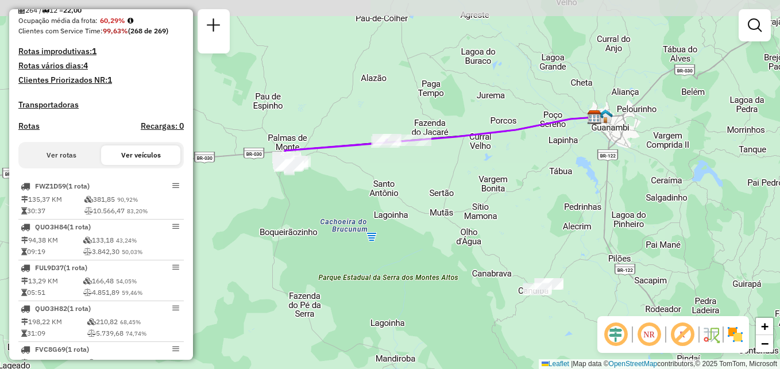
drag, startPoint x: 411, startPoint y: 126, endPoint x: 474, endPoint y: 171, distance: 77.0
click at [409, 183] on div "Janela de atendimento Grade de atendimento Capacidade Transportadoras Veículos …" at bounding box center [390, 184] width 780 height 369
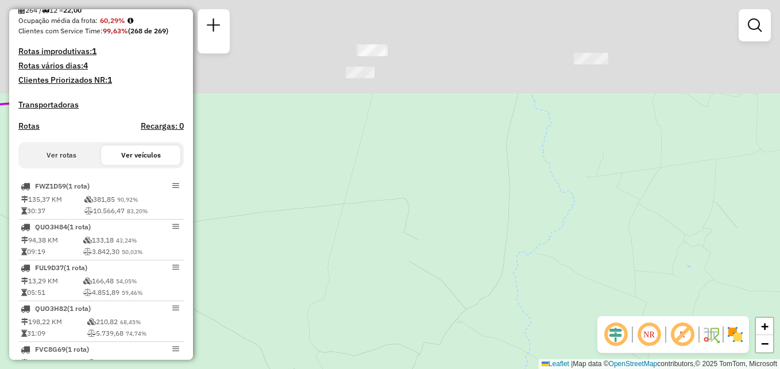
drag, startPoint x: 407, startPoint y: 108, endPoint x: 415, endPoint y: 231, distance: 123.7
click at [415, 231] on div "Janela de atendimento Grade de atendimento Capacidade Transportadoras Veículos …" at bounding box center [390, 184] width 780 height 369
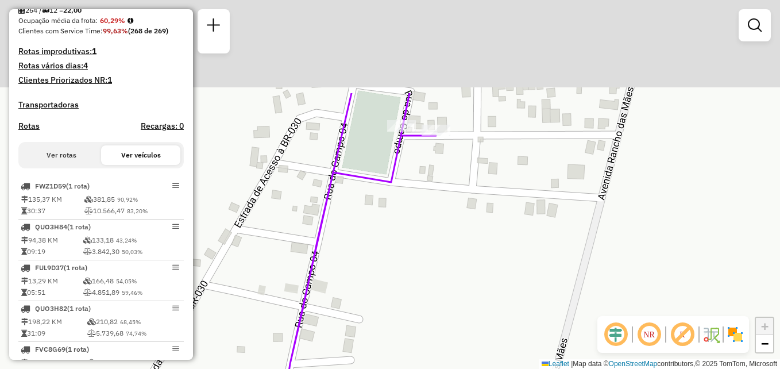
drag, startPoint x: 408, startPoint y: 84, endPoint x: 412, endPoint y: 215, distance: 130.4
click at [412, 215] on div "Janela de atendimento Grade de atendimento Capacidade Transportadoras Veículos …" at bounding box center [390, 184] width 780 height 369
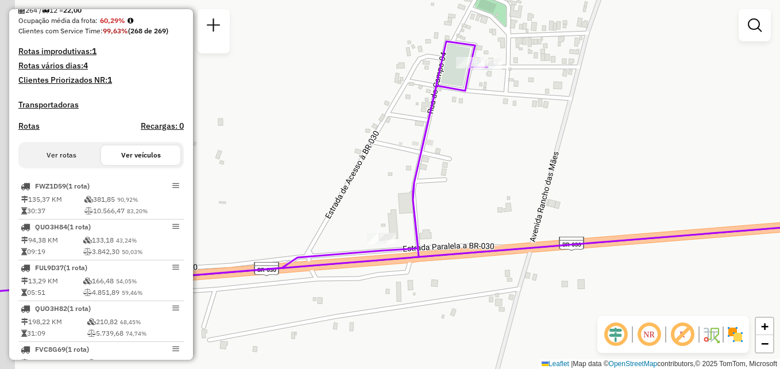
drag, startPoint x: 393, startPoint y: 232, endPoint x: 446, endPoint y: 148, distance: 98.8
click at [446, 148] on div "Janela de atendimento Grade de atendimento Capacidade Transportadoras Veículos …" at bounding box center [390, 184] width 780 height 369
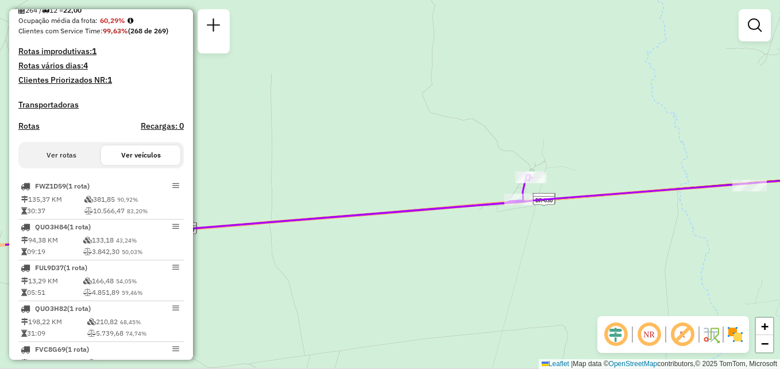
drag, startPoint x: 389, startPoint y: 247, endPoint x: 445, endPoint y: 230, distance: 59.0
click at [472, 230] on div "Janela de atendimento Grade de atendimento Capacidade Transportadoras Veículos …" at bounding box center [390, 184] width 780 height 369
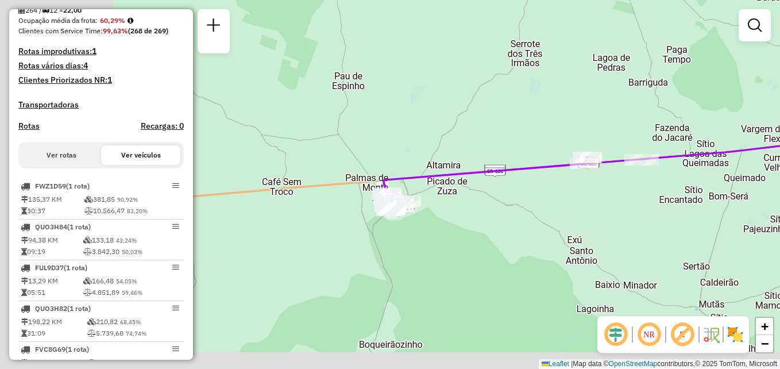
drag, startPoint x: 378, startPoint y: 242, endPoint x: 509, endPoint y: 182, distance: 143.6
click at [520, 180] on div "Janela de atendimento Grade de atendimento Capacidade Transportadoras Veículos …" at bounding box center [390, 184] width 780 height 369
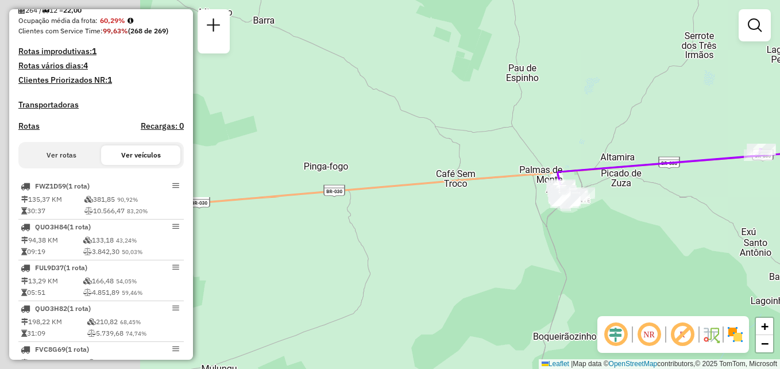
drag, startPoint x: 382, startPoint y: 245, endPoint x: 583, endPoint y: 238, distance: 201.1
click at [583, 238] on div "Janela de atendimento Grade de atendimento Capacidade Transportadoras Veículos …" at bounding box center [390, 184] width 780 height 369
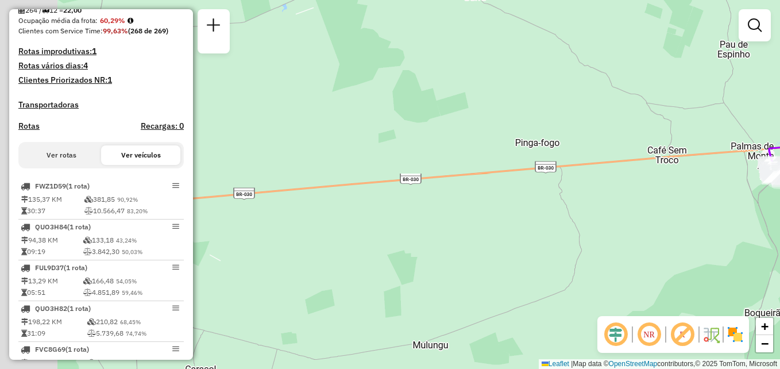
drag, startPoint x: 355, startPoint y: 256, endPoint x: 533, endPoint y: 234, distance: 179.9
click at [533, 234] on div "Janela de atendimento Grade de atendimento Capacidade Transportadoras Veículos …" at bounding box center [390, 184] width 780 height 369
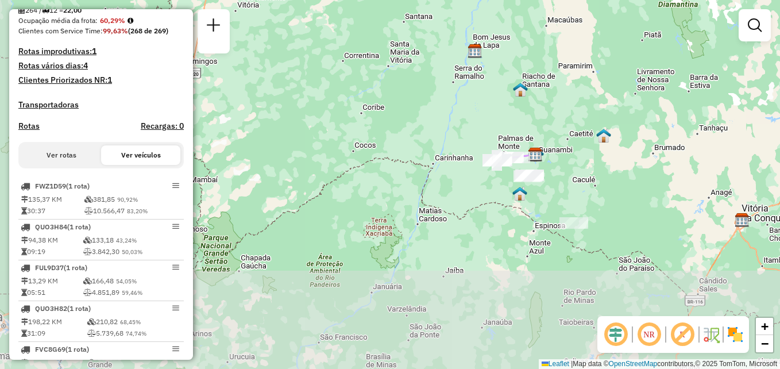
drag, startPoint x: 538, startPoint y: 189, endPoint x: 553, endPoint y: 83, distance: 107.9
click at [553, 83] on div "Janela de atendimento Grade de atendimento Capacidade Transportadoras Veículos …" at bounding box center [390, 184] width 780 height 369
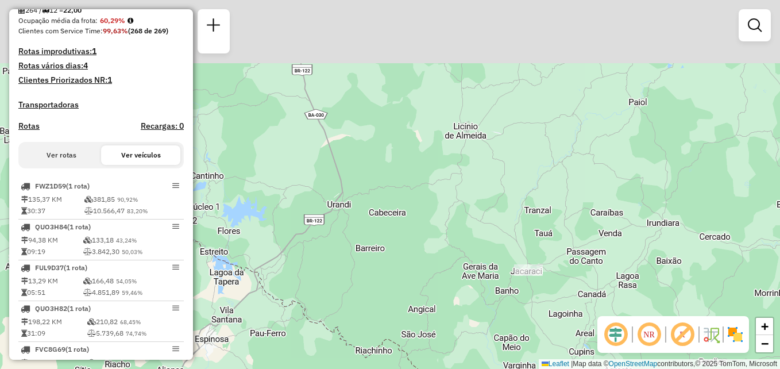
drag, startPoint x: 432, startPoint y: 135, endPoint x: 463, endPoint y: 249, distance: 118.2
click at [466, 255] on div "Janela de atendimento Grade de atendimento Capacidade Transportadoras Veículos …" at bounding box center [390, 184] width 780 height 369
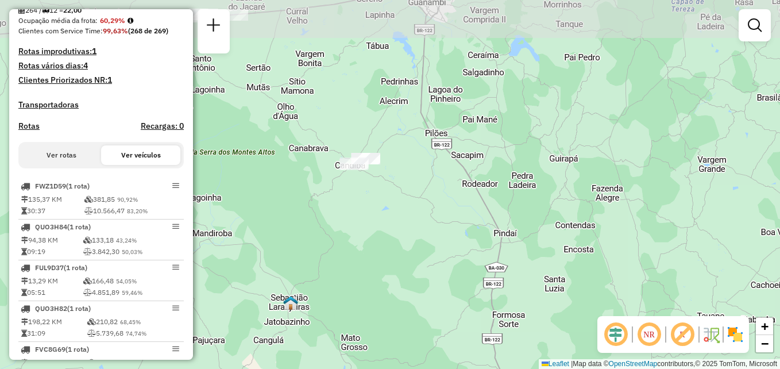
drag, startPoint x: 403, startPoint y: 155, endPoint x: 402, endPoint y: 192, distance: 37.3
click at [412, 195] on div "Janela de atendimento Grade de atendimento Capacidade Transportadoras Veículos …" at bounding box center [390, 184] width 780 height 369
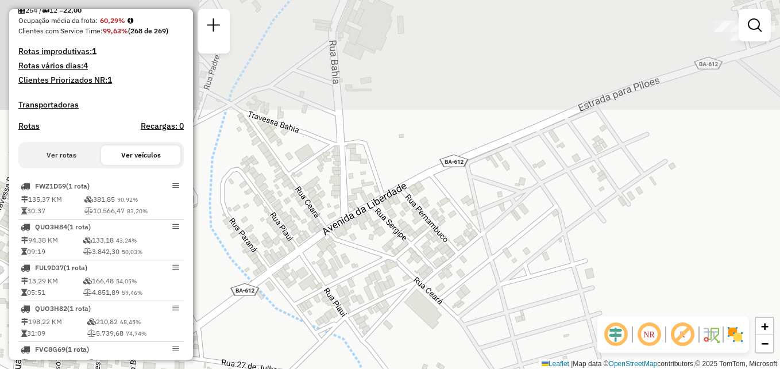
drag, startPoint x: 493, startPoint y: 129, endPoint x: 460, endPoint y: 301, distance: 175.9
click at [460, 301] on div "Janela de atendimento Grade de atendimento Capacidade Transportadoras Veículos …" at bounding box center [390, 184] width 780 height 369
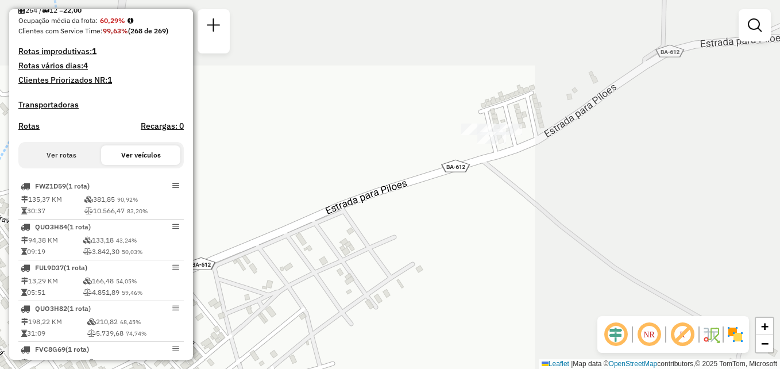
drag, startPoint x: 659, startPoint y: 129, endPoint x: 406, endPoint y: 231, distance: 272.7
click at [406, 231] on div "Janela de atendimento Grade de atendimento Capacidade Transportadoras Veículos …" at bounding box center [390, 184] width 780 height 369
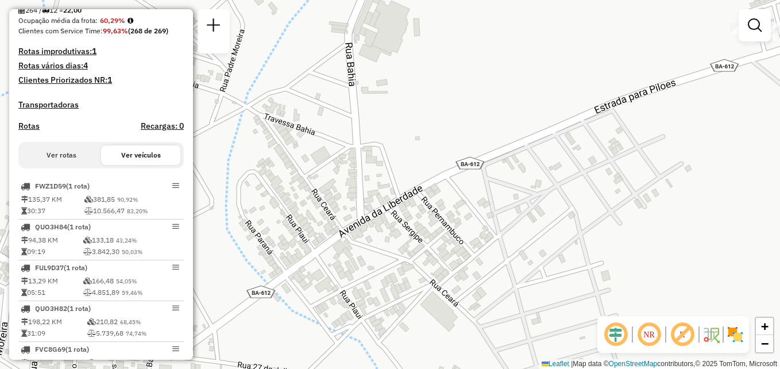
drag, startPoint x: 278, startPoint y: 282, endPoint x: 528, endPoint y: 183, distance: 269.3
click at [546, 181] on div "Janela de atendimento Grade de atendimento Capacidade Transportadoras Veículos …" at bounding box center [390, 184] width 780 height 369
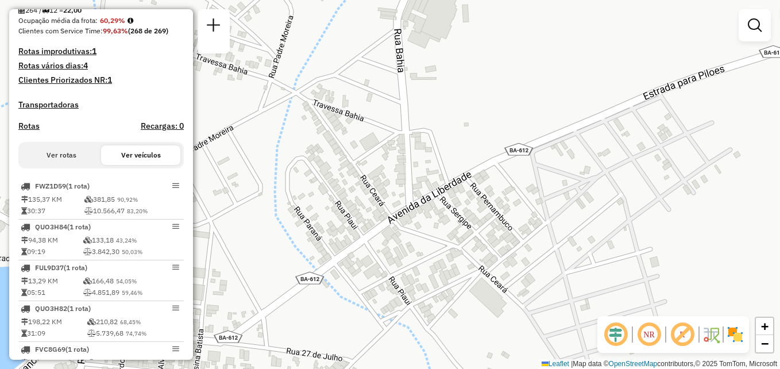
drag, startPoint x: 306, startPoint y: 241, endPoint x: 492, endPoint y: 199, distance: 190.8
click at [492, 199] on div "Janela de atendimento Grade de atendimento Capacidade Transportadoras Veículos …" at bounding box center [390, 184] width 780 height 369
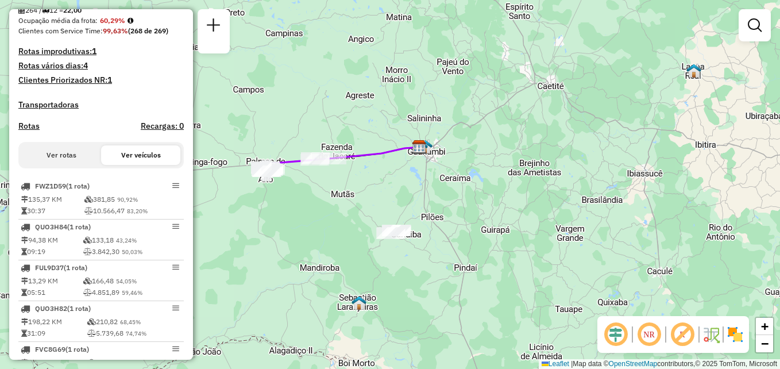
click at [311, 152] on div "Rota 1 - Placa FWZ1D59 40701460 - DALVANDO XISTO DE BR Rota 1 - Placa FWZ1D59 4…" at bounding box center [390, 184] width 780 height 369
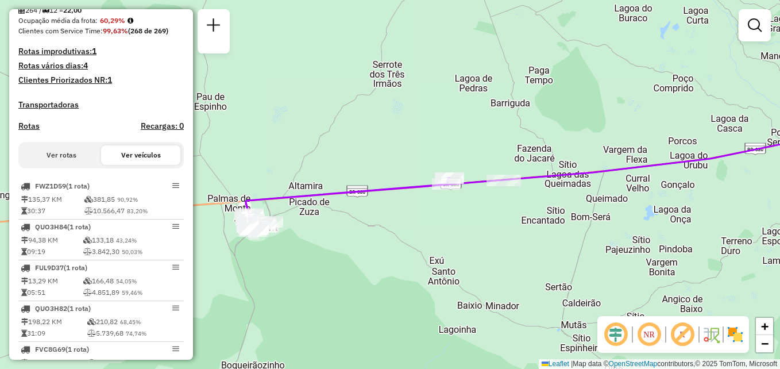
drag, startPoint x: 355, startPoint y: 180, endPoint x: 466, endPoint y: 218, distance: 117.3
click at [466, 215] on div "Janela de atendimento Grade de atendimento Capacidade Transportadoras Veículos …" at bounding box center [390, 184] width 780 height 369
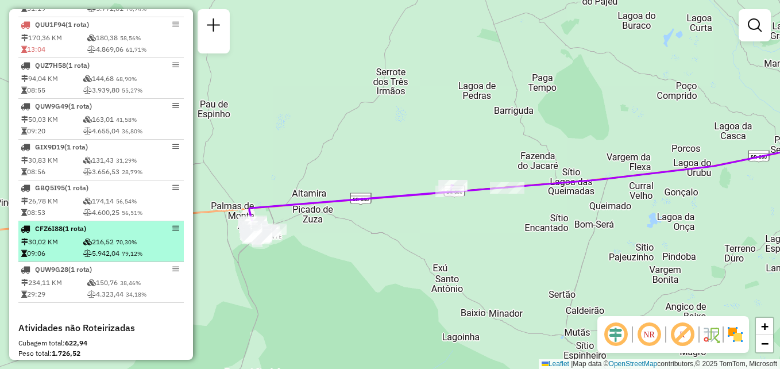
scroll to position [634, 0]
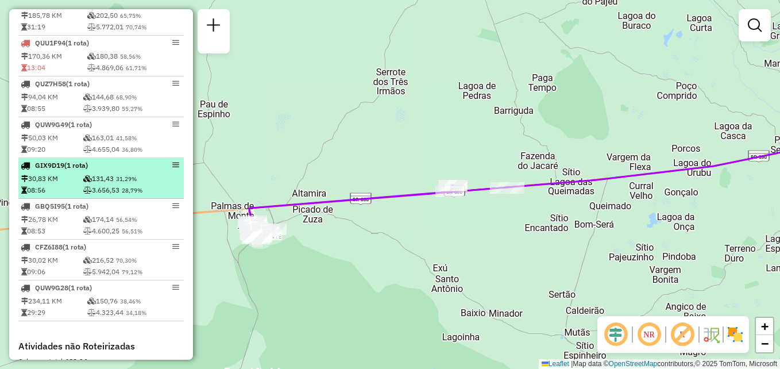
drag, startPoint x: 98, startPoint y: 190, endPoint x: 90, endPoint y: 193, distance: 8.5
click at [97, 184] on td "131,43 31,29%" at bounding box center [132, 178] width 99 height 11
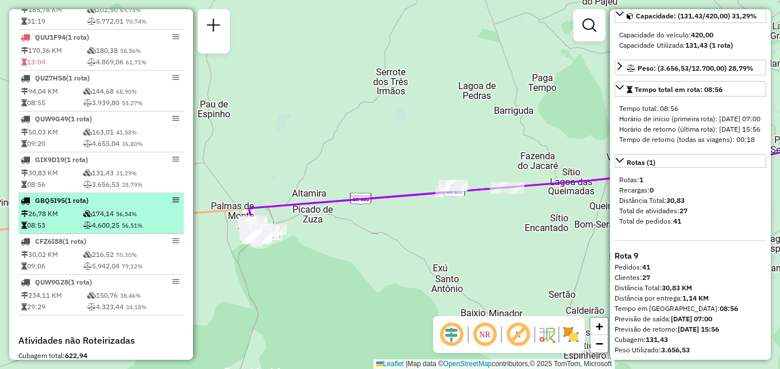
scroll to position [576, 0]
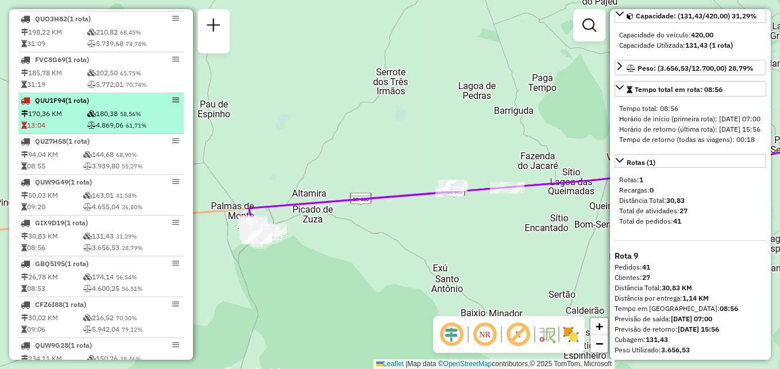
click at [58, 119] on td "170,36 KM" at bounding box center [54, 113] width 66 height 11
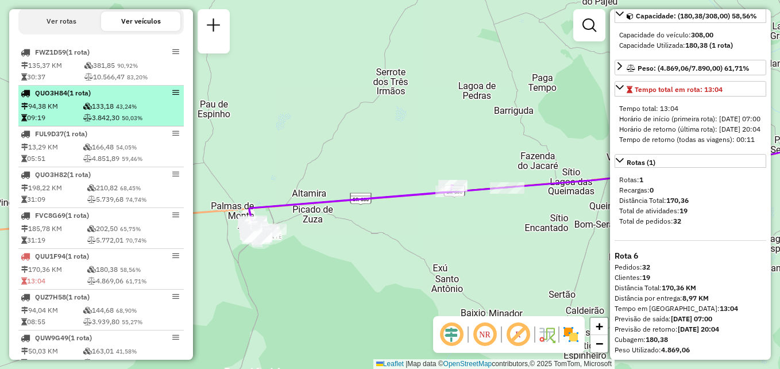
scroll to position [519, 0]
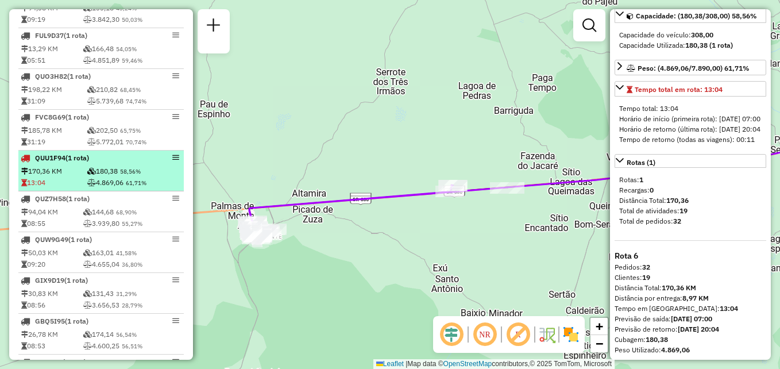
click at [133, 163] on div "QUU1F94 (1 Rota)" at bounding box center [82, 158] width 122 height 10
click at [140, 176] on td "180,38 58,56%" at bounding box center [134, 170] width 95 height 11
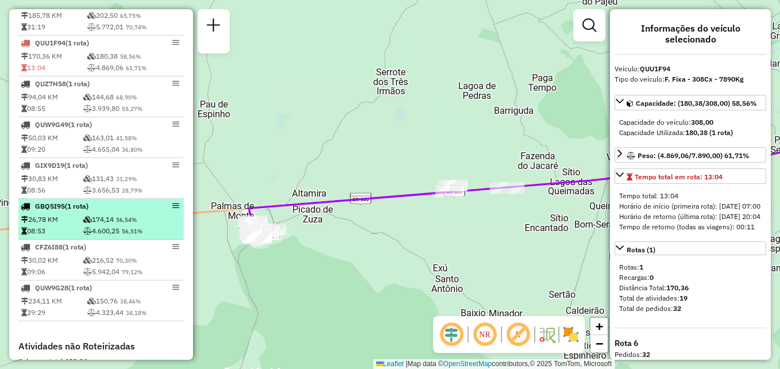
scroll to position [806, 0]
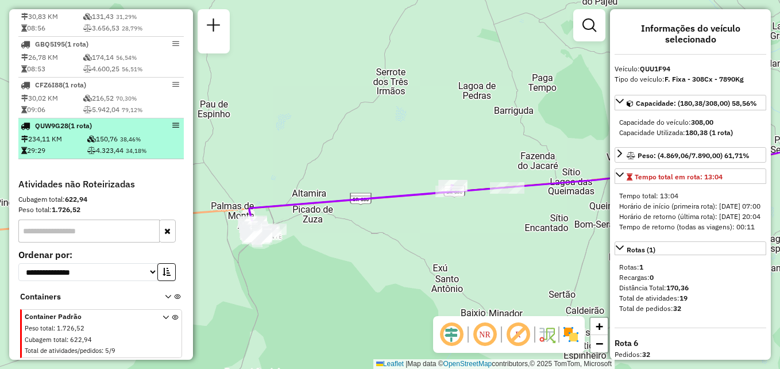
click at [149, 140] on td "150,76 38,46%" at bounding box center [134, 138] width 95 height 11
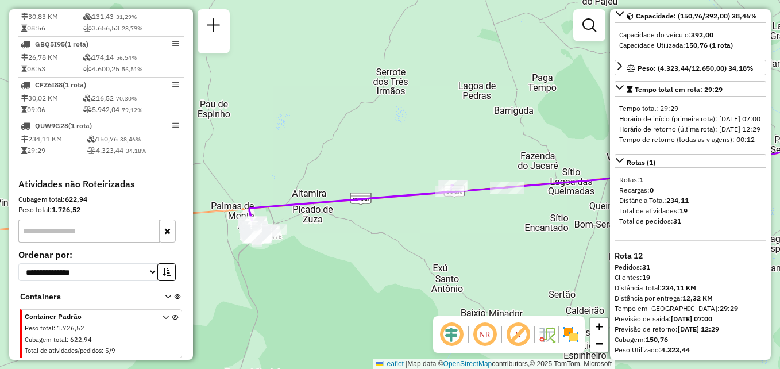
scroll to position [108, 0]
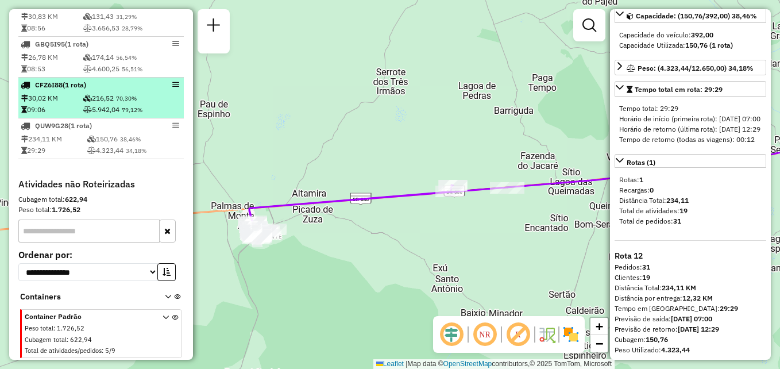
click at [121, 87] on div "CFZ6I88 (1 Rota)" at bounding box center [82, 85] width 122 height 10
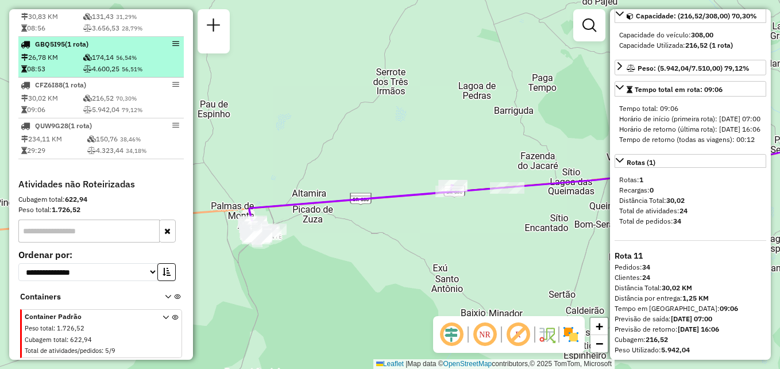
click at [83, 61] on td "174,14 56,54%" at bounding box center [132, 57] width 99 height 11
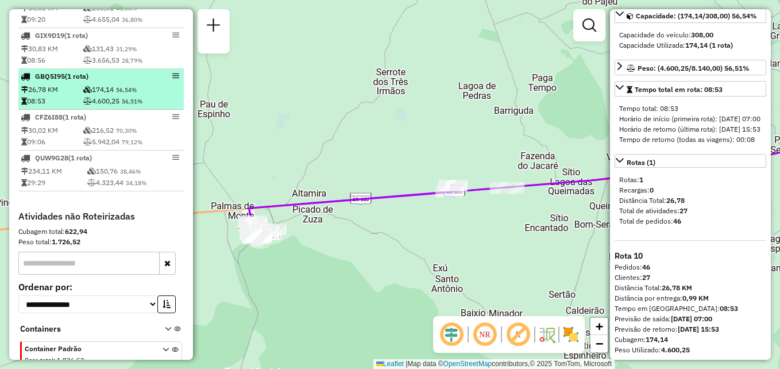
scroll to position [749, 0]
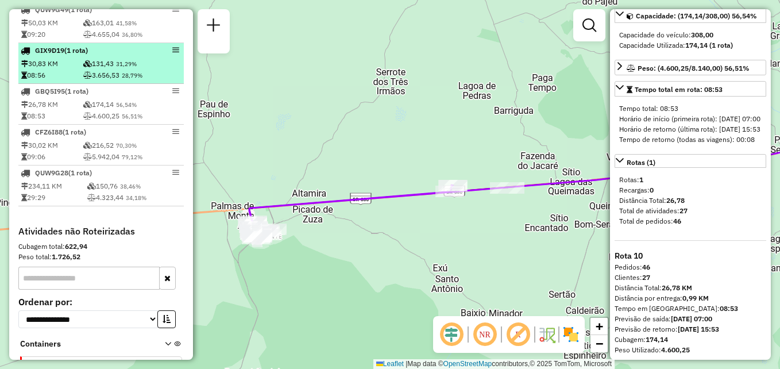
click at [85, 67] on li "GIX9D19 (1 Rota) 30,83 KM 131,43 31,29% 08:56 3.656,53 28,79%" at bounding box center [100, 63] width 165 height 41
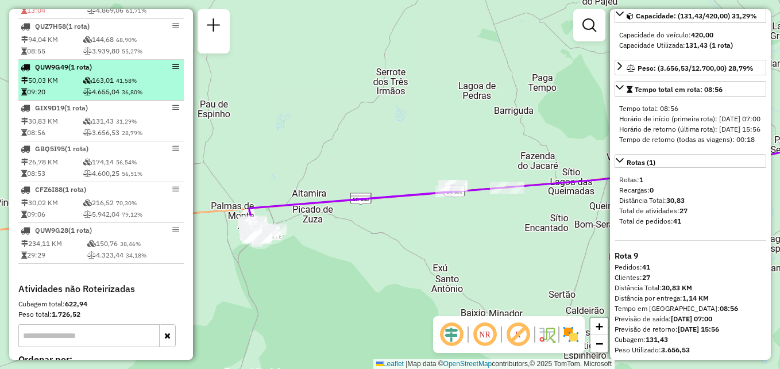
click at [98, 86] on td "163,01 41,58%" at bounding box center [132, 80] width 99 height 11
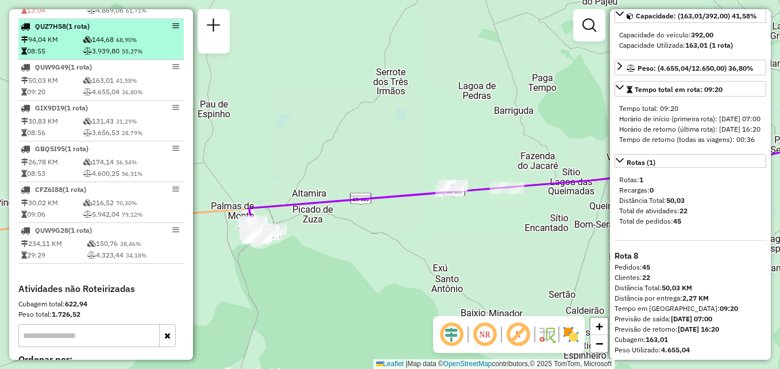
click at [87, 55] on icon at bounding box center [87, 51] width 9 height 7
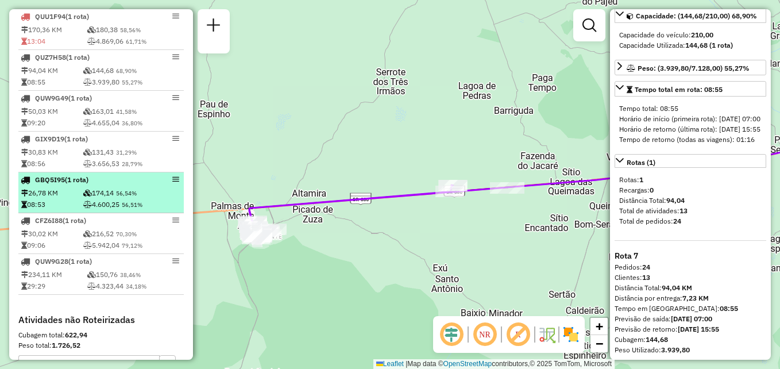
scroll to position [634, 0]
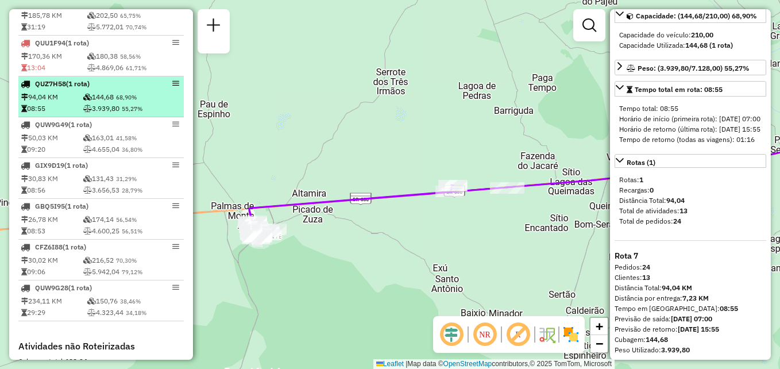
click at [94, 113] on td "3.939,80 55,27%" at bounding box center [132, 108] width 99 height 11
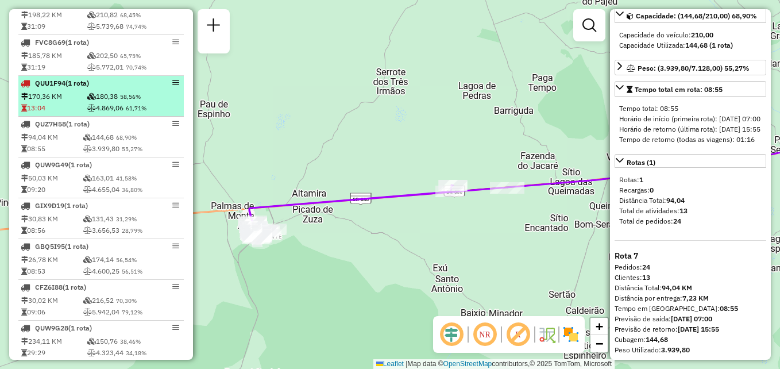
scroll to position [576, 0]
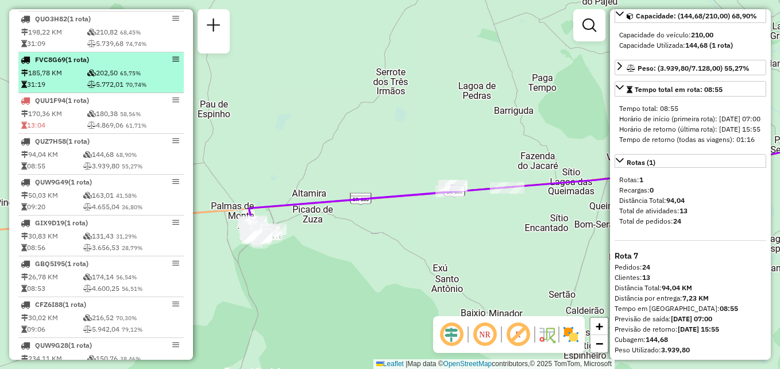
click at [77, 79] on td "185,78 KM" at bounding box center [54, 72] width 66 height 11
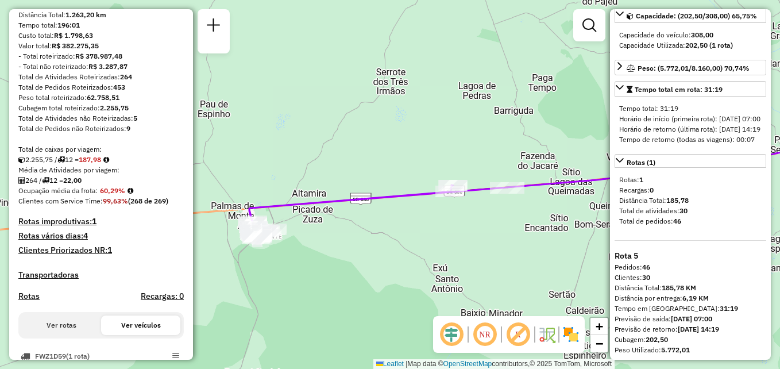
scroll to position [175, 0]
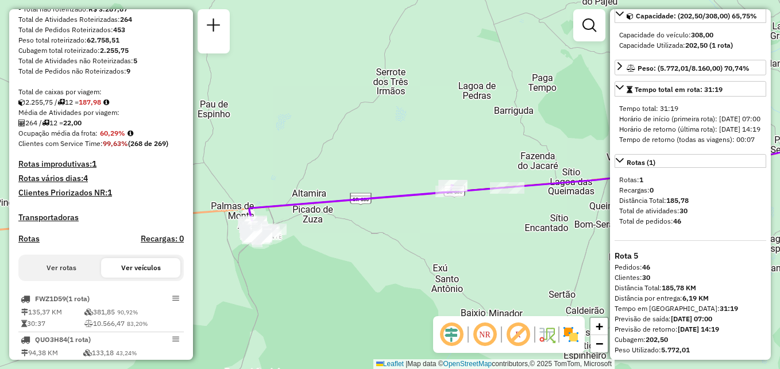
click at [105, 197] on h4 "Clientes Priorizados NR: 1" at bounding box center [100, 193] width 165 height 10
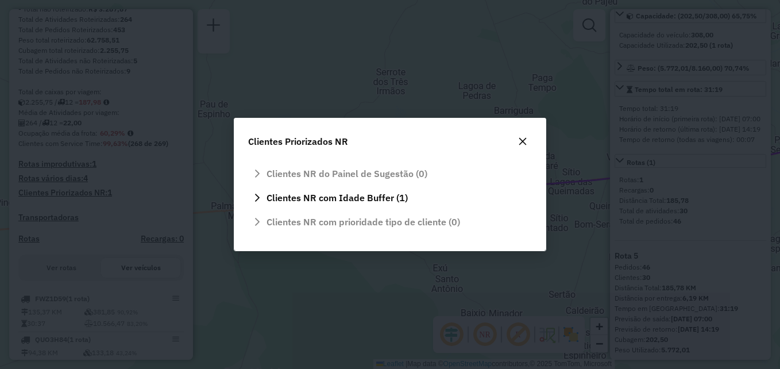
scroll to position [0, 0]
click at [371, 199] on span "Clientes NR com Idade Buffer (1)" at bounding box center [336, 197] width 141 height 9
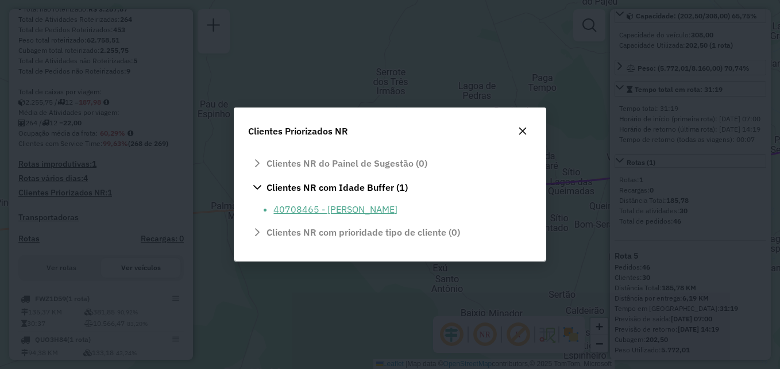
click at [332, 211] on li "40708465 - [PERSON_NAME]" at bounding box center [398, 209] width 251 height 14
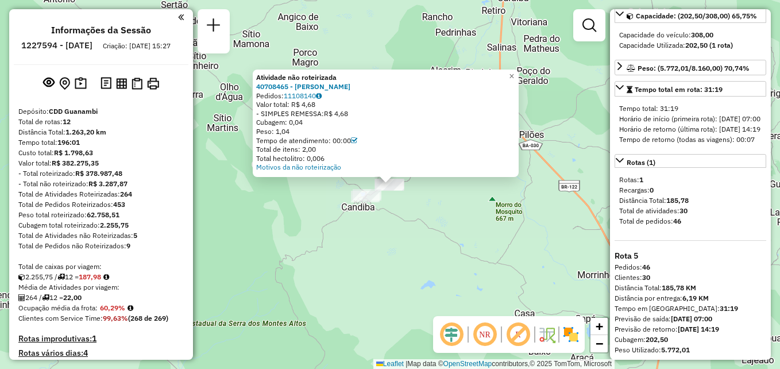
click at [178, 11] on link at bounding box center [181, 16] width 6 height 13
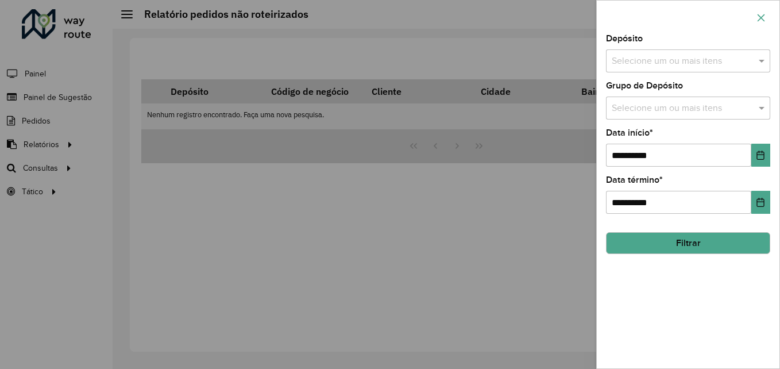
click at [760, 21] on icon "button" at bounding box center [760, 17] width 9 height 9
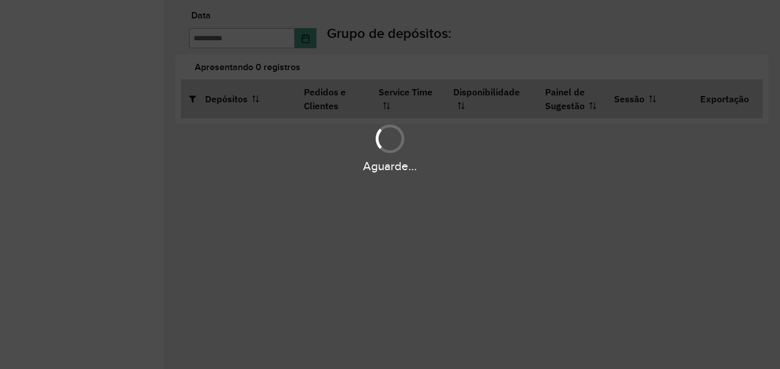
type input "**********"
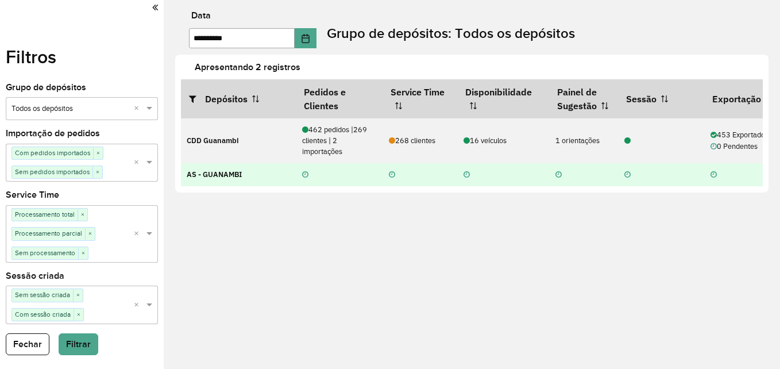
click at [710, 176] on icon at bounding box center [713, 174] width 6 height 7
click at [277, 171] on td "AS - GUANAMBI" at bounding box center [238, 174] width 115 height 23
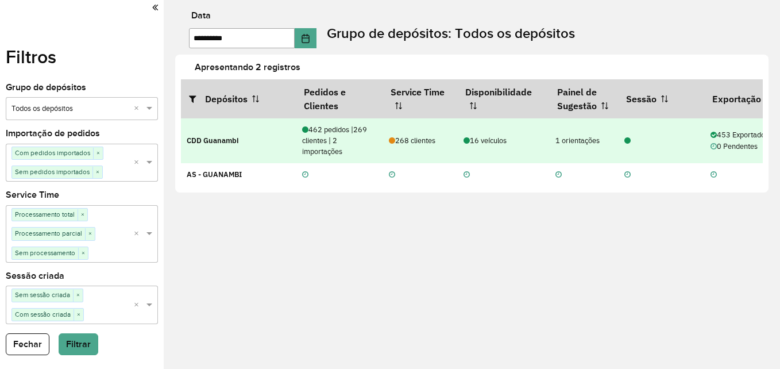
click at [266, 137] on td "CDD Guanambi" at bounding box center [238, 140] width 115 height 45
click at [654, 142] on div at bounding box center [661, 140] width 88 height 11
click at [724, 140] on div "453 Exportados | 9 Buffer | 0 Pendentes" at bounding box center [761, 140] width 103 height 22
click at [715, 144] on icon at bounding box center [713, 146] width 6 height 7
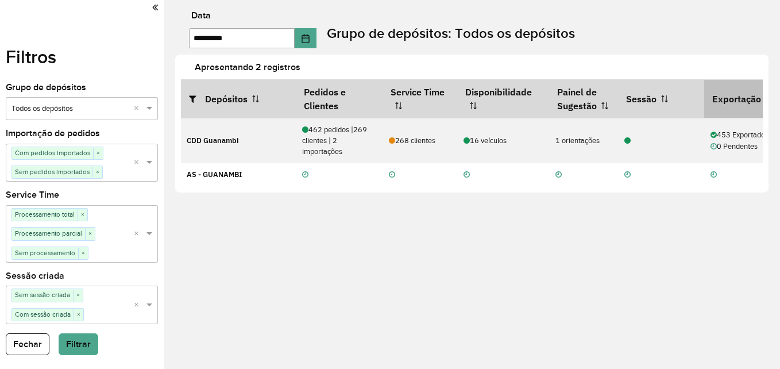
click at [720, 92] on th "Exportação" at bounding box center [761, 98] width 115 height 38
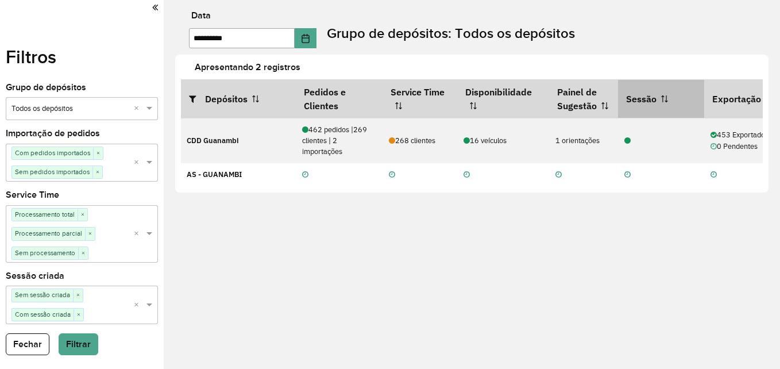
click at [675, 96] on th "Sessão" at bounding box center [661, 98] width 86 height 38
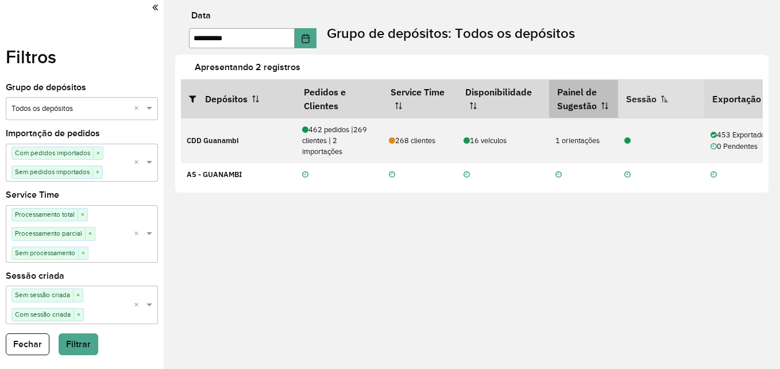
click at [588, 83] on th "Painel de Sugestão" at bounding box center [583, 98] width 69 height 38
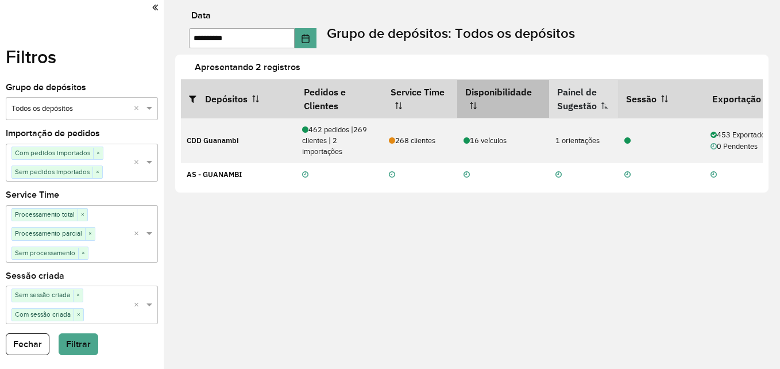
click at [500, 95] on th "Disponibilidade" at bounding box center [503, 98] width 92 height 38
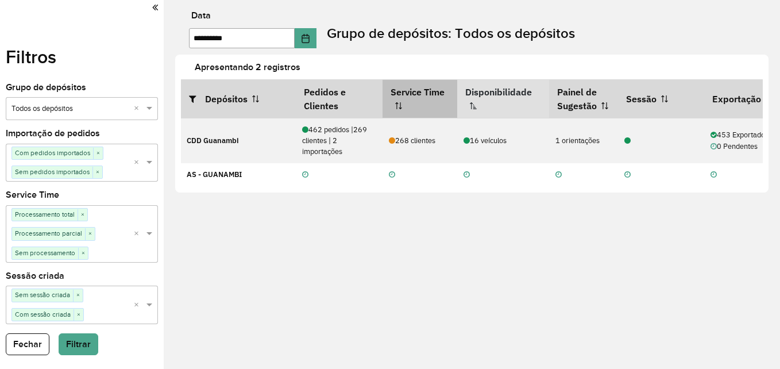
click at [437, 88] on th "Service Time" at bounding box center [419, 98] width 75 height 38
click at [426, 99] on th "Service Time" at bounding box center [419, 98] width 75 height 38
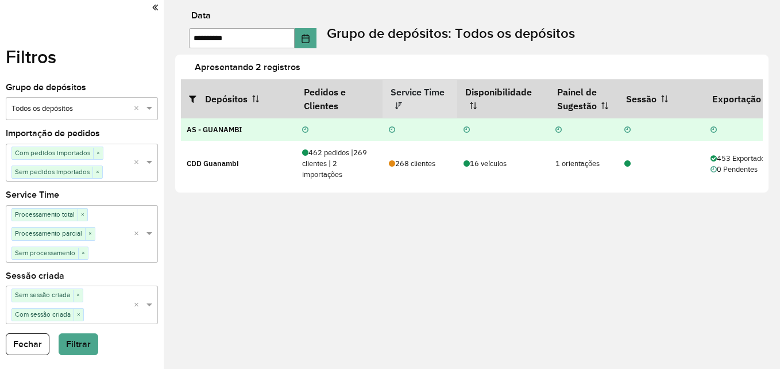
click at [404, 122] on td at bounding box center [419, 129] width 75 height 23
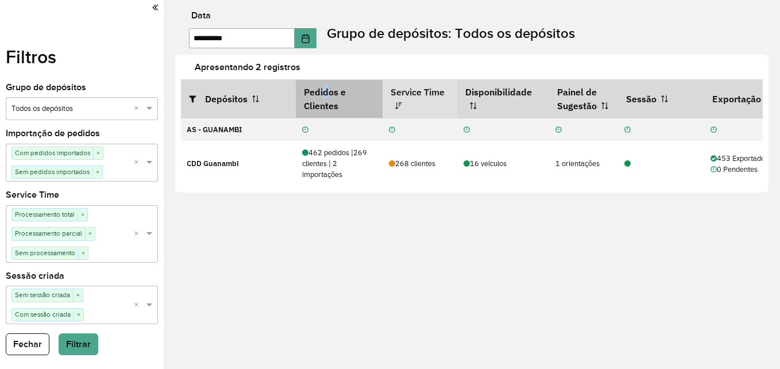
click at [326, 89] on th "Pedidos e Clientes" at bounding box center [339, 98] width 87 height 38
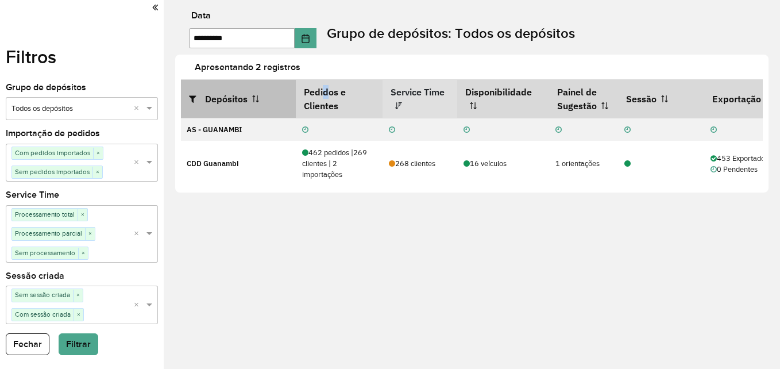
drag, startPoint x: 326, startPoint y: 89, endPoint x: 270, endPoint y: 94, distance: 55.4
click at [270, 94] on th "Depósitos" at bounding box center [238, 98] width 115 height 38
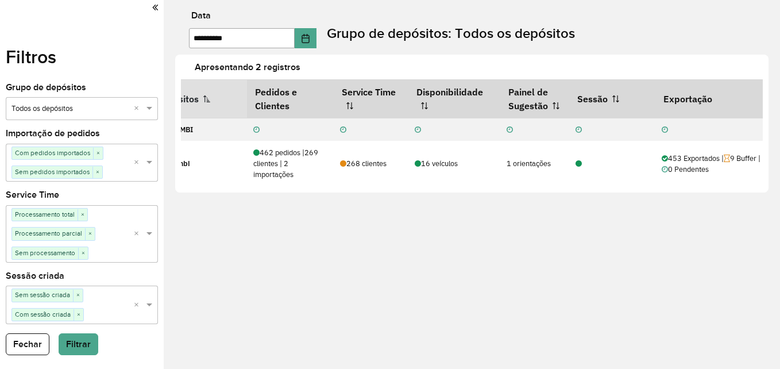
scroll to position [0, 57]
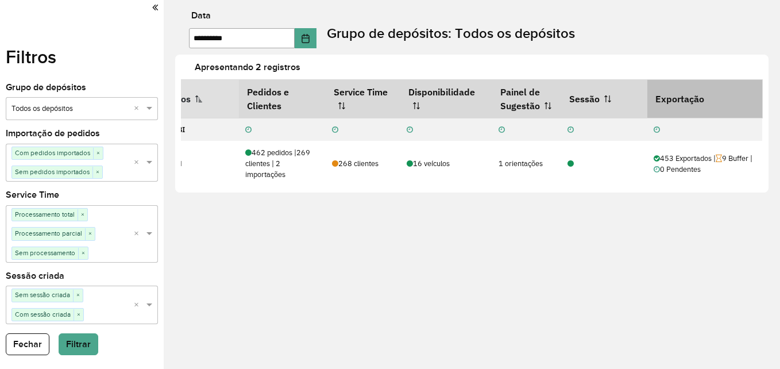
click at [734, 104] on th "Exportação" at bounding box center [704, 98] width 115 height 38
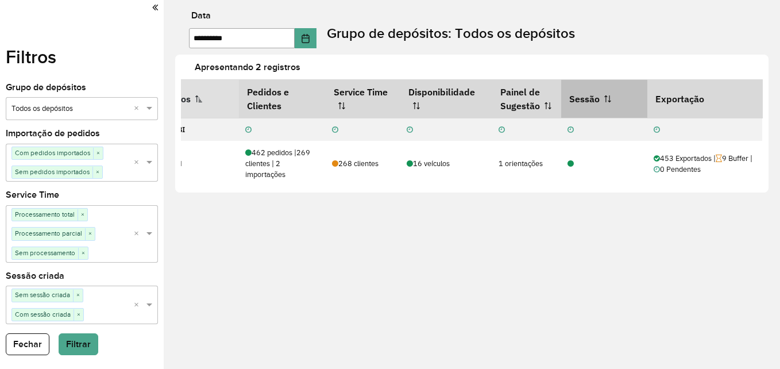
click at [615, 87] on th "Sessão" at bounding box center [604, 98] width 86 height 38
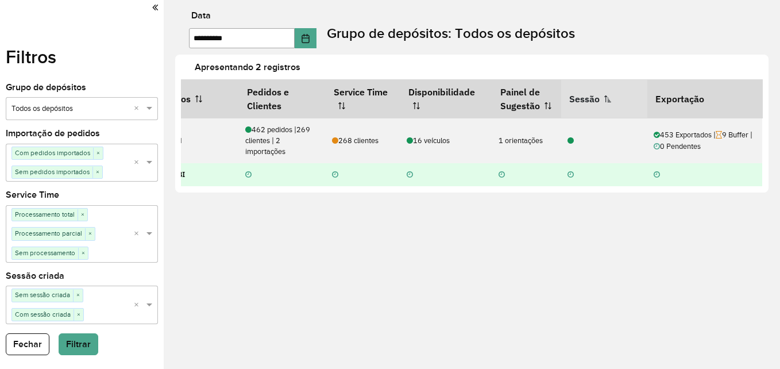
click at [573, 171] on icon at bounding box center [570, 174] width 6 height 7
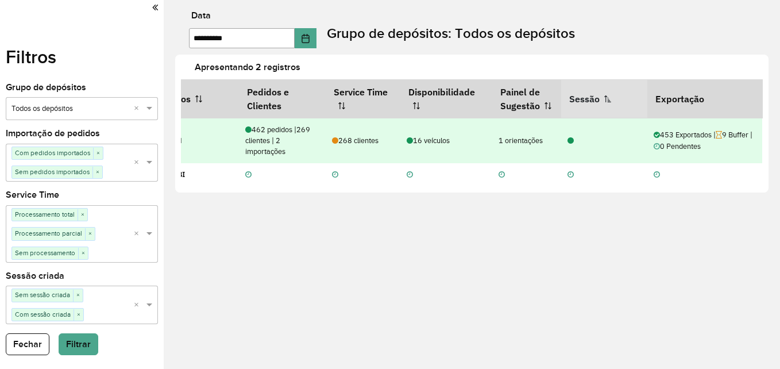
drag, startPoint x: 520, startPoint y: 180, endPoint x: 519, endPoint y: 148, distance: 32.2
click at [520, 180] on td at bounding box center [526, 174] width 69 height 23
click at [521, 143] on div "1 orientações" at bounding box center [526, 140] width 57 height 11
click at [432, 133] on td "16 veículos" at bounding box center [446, 140] width 92 height 45
click at [433, 135] on div "16 veículos" at bounding box center [446, 140] width 80 height 11
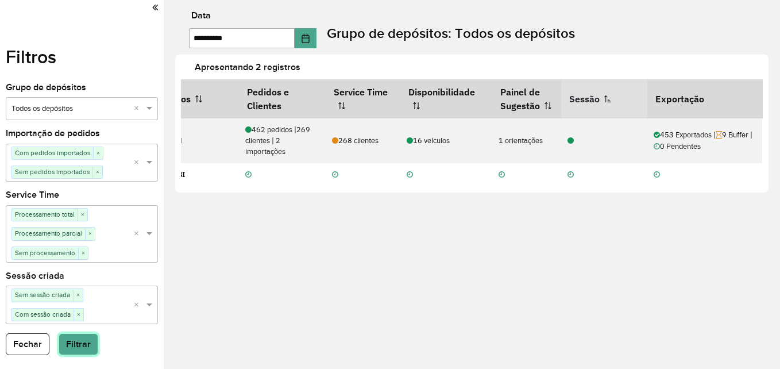
click at [72, 339] on button "Filtrar" at bounding box center [79, 344] width 40 height 22
drag, startPoint x: 72, startPoint y: 339, endPoint x: 81, endPoint y: 344, distance: 10.0
click at [81, 344] on button "Filtrar" at bounding box center [79, 344] width 40 height 22
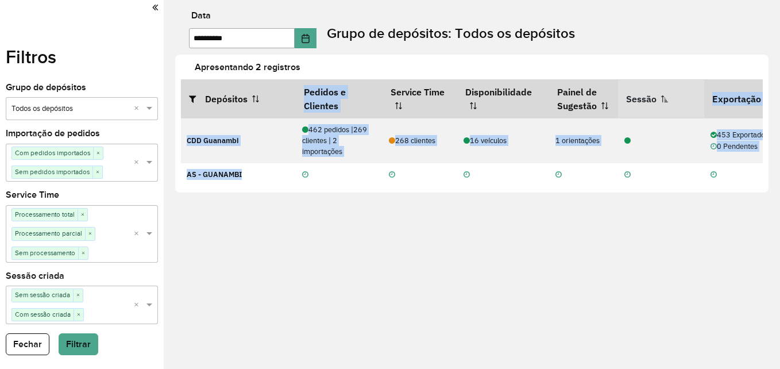
drag, startPoint x: 238, startPoint y: 185, endPoint x: 169, endPoint y: 181, distance: 69.0
click at [169, 181] on div "**********" at bounding box center [472, 184] width 616 height 369
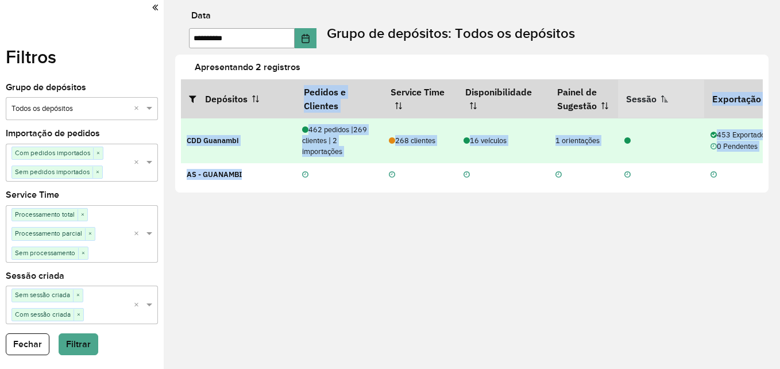
drag, startPoint x: 169, startPoint y: 181, endPoint x: 249, endPoint y: 139, distance: 90.4
click at [249, 139] on td "CDD Guanambi" at bounding box center [238, 140] width 115 height 45
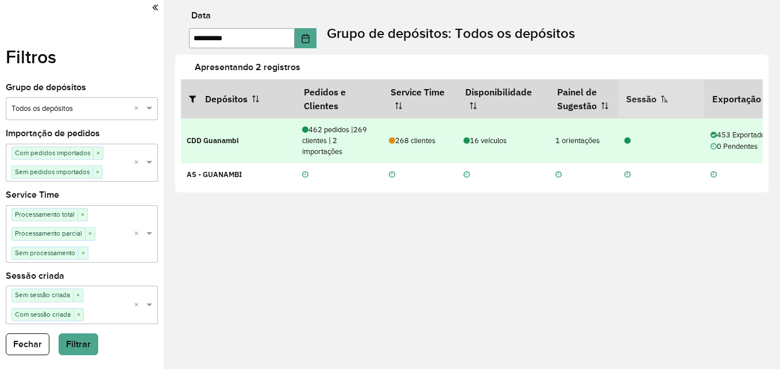
click at [249, 140] on td "CDD Guanambi" at bounding box center [238, 140] width 115 height 45
click at [255, 139] on td "CDD Guanambi" at bounding box center [238, 140] width 115 height 45
click at [257, 138] on td "CDD Guanambi" at bounding box center [238, 140] width 115 height 45
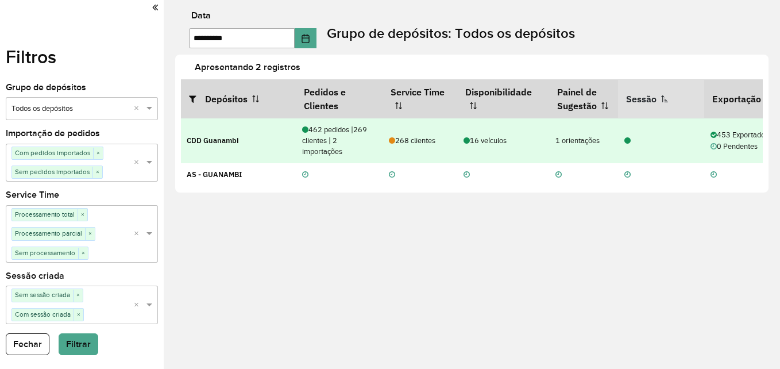
click at [197, 142] on strong "CDD Guanambi" at bounding box center [213, 140] width 52 height 10
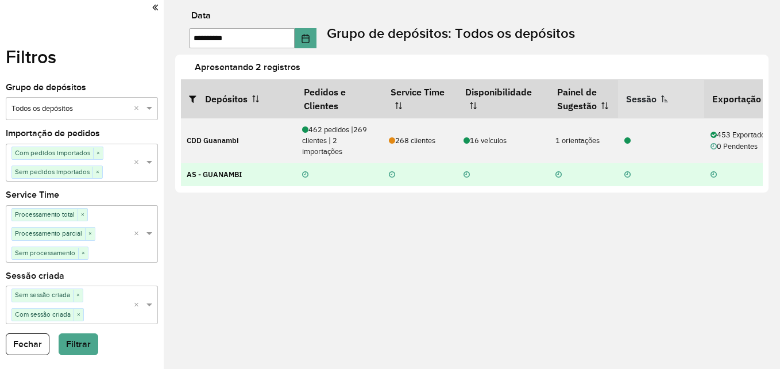
drag, startPoint x: 197, startPoint y: 142, endPoint x: 203, endPoint y: 175, distance: 32.6
click at [203, 175] on strong "AS - GUANAMBI" at bounding box center [214, 174] width 55 height 10
drag, startPoint x: 336, startPoint y: 180, endPoint x: 299, endPoint y: 177, distance: 37.4
click at [299, 177] on td at bounding box center [339, 174] width 87 height 23
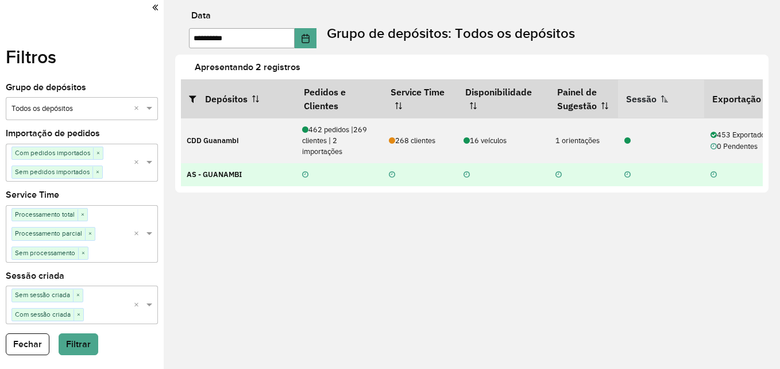
click at [299, 177] on td at bounding box center [339, 174] width 87 height 23
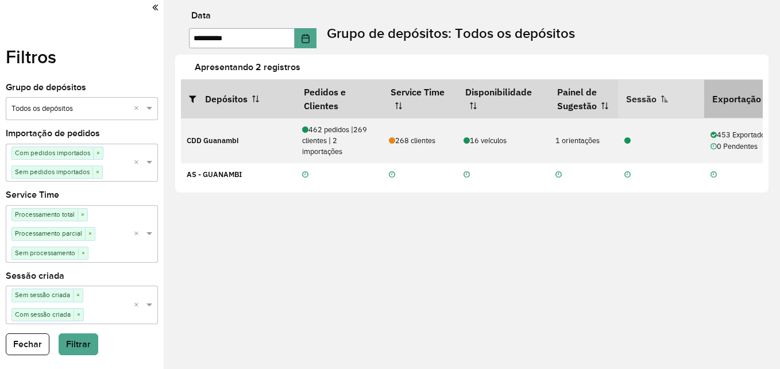
click at [740, 96] on th "Exportação" at bounding box center [761, 98] width 115 height 38
click at [729, 99] on th "Exportação" at bounding box center [761, 98] width 115 height 38
click at [728, 99] on th "Exportação" at bounding box center [761, 98] width 115 height 38
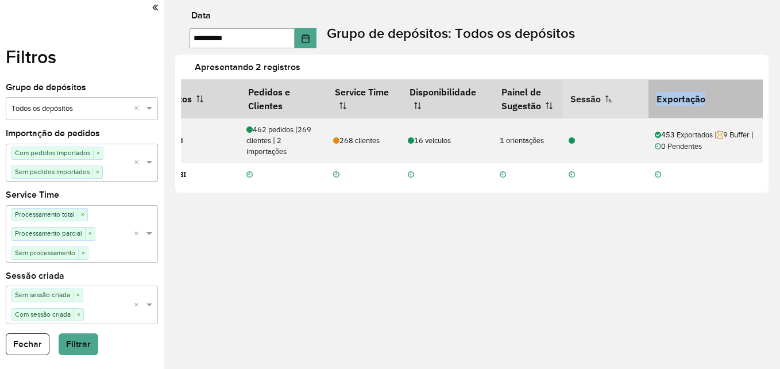
scroll to position [0, 57]
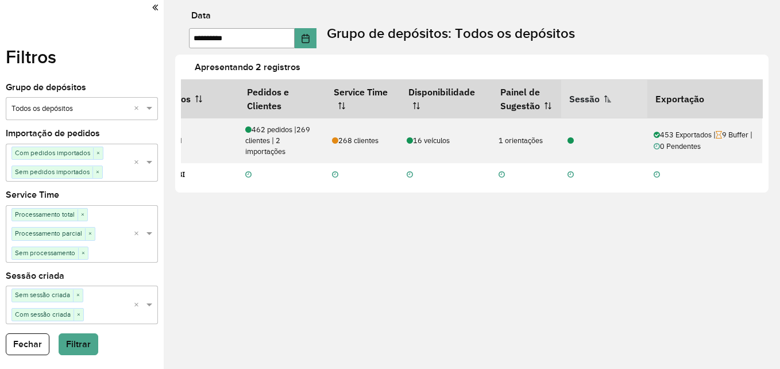
drag, startPoint x: 732, startPoint y: 115, endPoint x: 318, endPoint y: 28, distance: 423.0
click at [461, 233] on div "**********" at bounding box center [472, 184] width 616 height 369
click at [79, 345] on button "Filtrar" at bounding box center [79, 344] width 40 height 22
click at [152, 6] on icon at bounding box center [155, 7] width 6 height 10
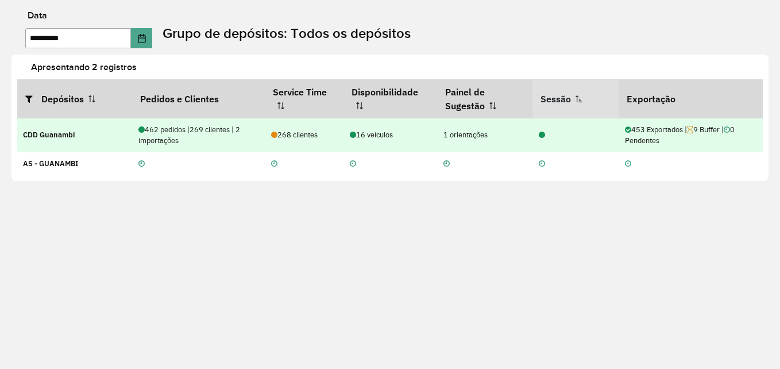
click at [53, 142] on td "CDD Guanambi" at bounding box center [74, 135] width 115 height 34
click at [63, 142] on td "CDD Guanambi" at bounding box center [74, 135] width 115 height 34
click at [63, 141] on td "CDD Guanambi" at bounding box center [74, 135] width 115 height 34
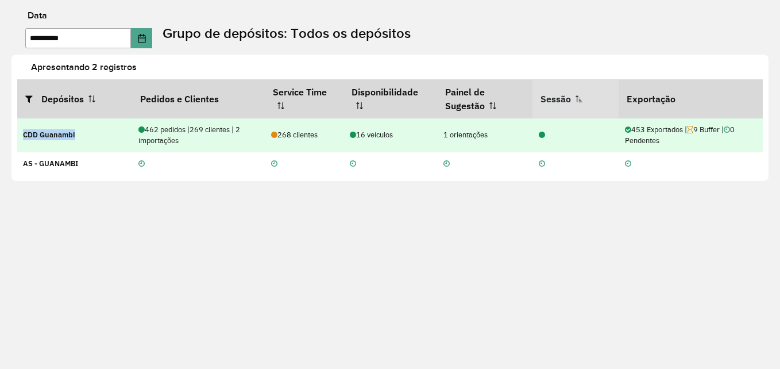
click at [63, 141] on td "CDD Guanambi" at bounding box center [74, 135] width 115 height 34
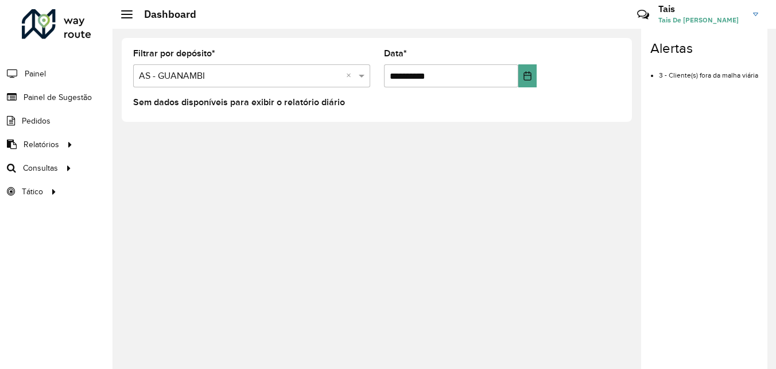
click at [715, 77] on li "3 - Cliente(s) fora da malha viária" at bounding box center [708, 70] width 99 height 19
click at [672, 73] on li "3 - Cliente(s) fora da malha viária" at bounding box center [708, 70] width 99 height 19
click at [659, 79] on li "3 - Cliente(s) fora da malha viária" at bounding box center [708, 70] width 99 height 19
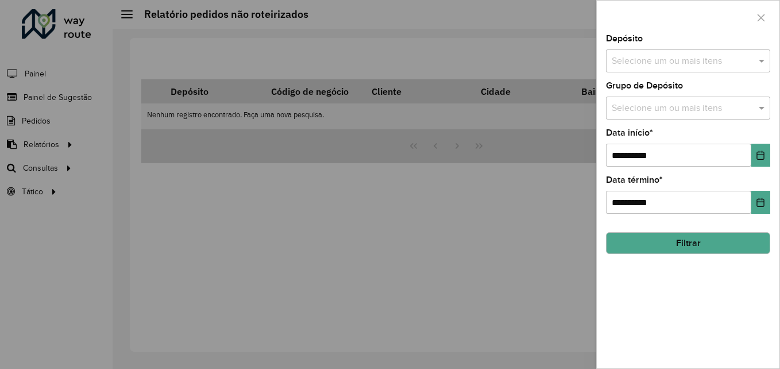
click at [659, 248] on button "Filtrar" at bounding box center [688, 243] width 164 height 22
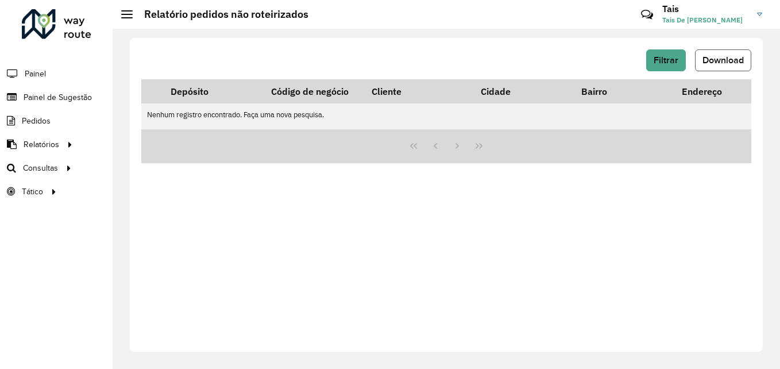
click at [733, 56] on span "Download" at bounding box center [722, 60] width 41 height 10
click at [59, 72] on li "Painel" at bounding box center [56, 73] width 113 height 24
click at [34, 74] on span "Painel" at bounding box center [37, 74] width 24 height 12
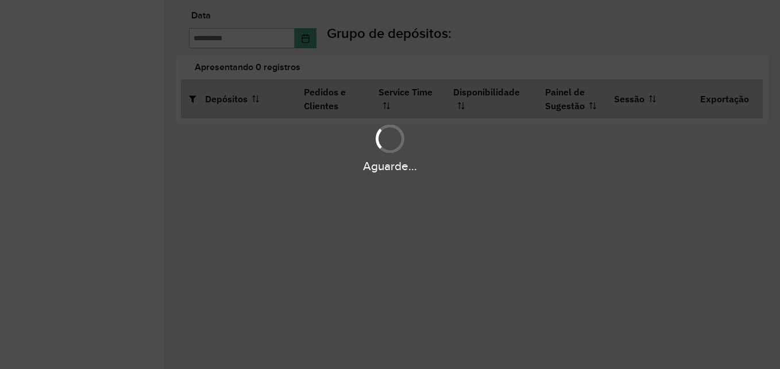
type input "**********"
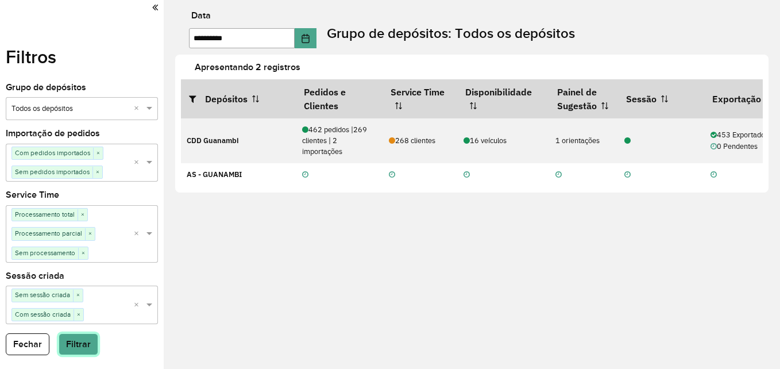
click at [72, 342] on button "Filtrar" at bounding box center [79, 344] width 40 height 22
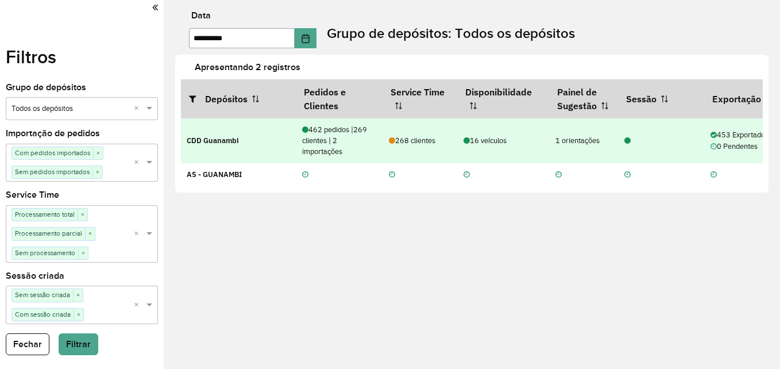
click at [250, 134] on td "CDD Guanambi" at bounding box center [238, 140] width 115 height 45
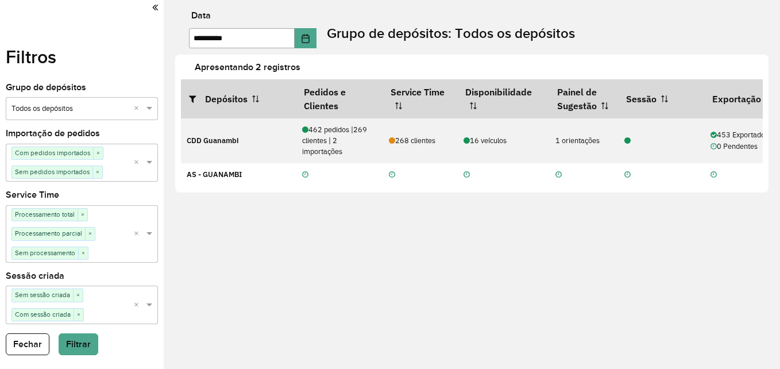
drag, startPoint x: 268, startPoint y: 107, endPoint x: 202, endPoint y: 212, distance: 124.1
click at [202, 212] on div "**********" at bounding box center [472, 184] width 616 height 369
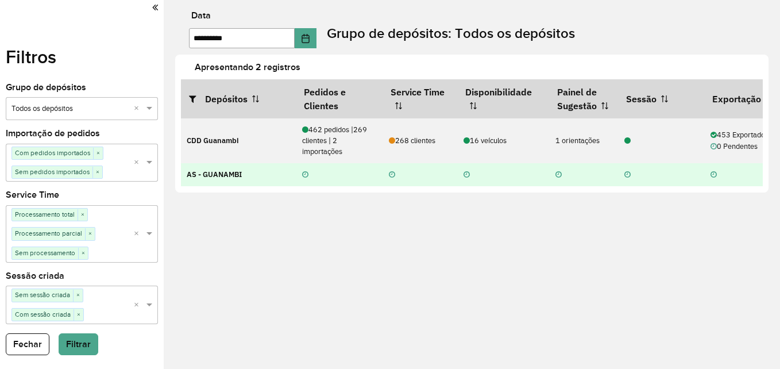
click at [261, 181] on td "AS - GUANAMBI" at bounding box center [238, 174] width 115 height 23
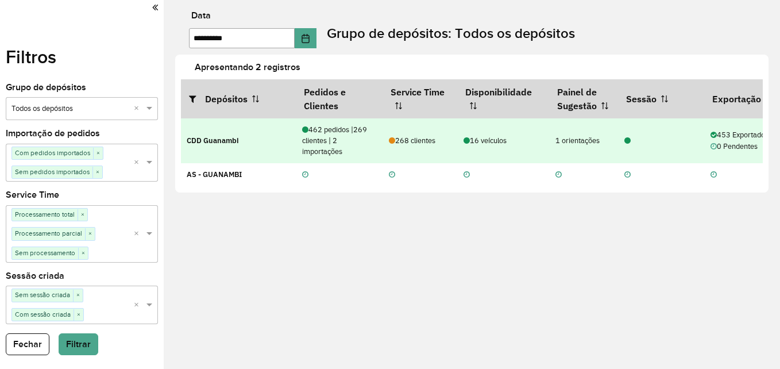
click at [264, 144] on td "CDD Guanambi" at bounding box center [238, 140] width 115 height 45
click at [266, 144] on td "CDD Guanambi" at bounding box center [238, 140] width 115 height 45
click at [371, 160] on td "462 pedidos | 269 clientes | 2 importações" at bounding box center [339, 140] width 87 height 45
click at [407, 139] on span "268 clientes" at bounding box center [412, 140] width 47 height 10
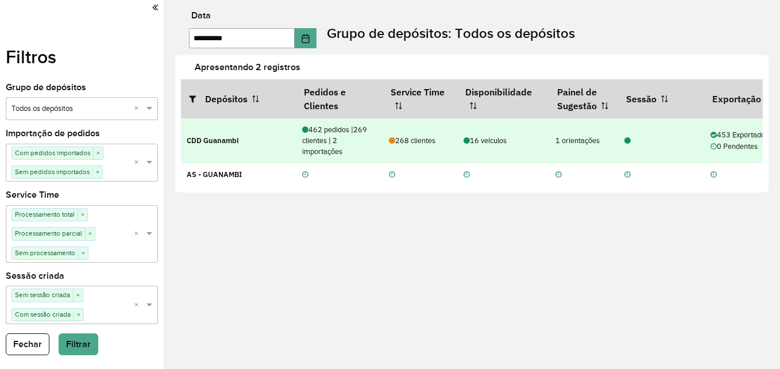
click at [231, 134] on td "CDD Guanambi" at bounding box center [238, 140] width 115 height 45
click at [234, 141] on strong "CDD Guanambi" at bounding box center [213, 140] width 52 height 10
click at [203, 137] on strong "CDD Guanambi" at bounding box center [213, 140] width 52 height 10
click at [196, 142] on strong "CDD Guanambi" at bounding box center [213, 140] width 52 height 10
click at [228, 137] on strong "CDD Guanambi" at bounding box center [213, 140] width 52 height 10
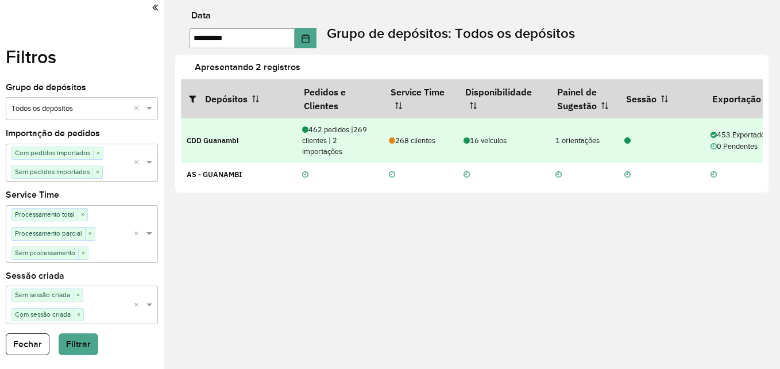
click at [239, 136] on td "CDD Guanambi" at bounding box center [238, 140] width 115 height 45
click at [249, 131] on td "CDD Guanambi" at bounding box center [238, 140] width 115 height 45
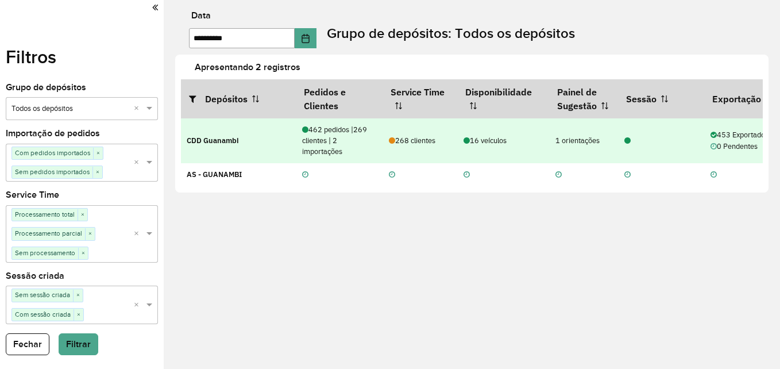
click at [215, 141] on strong "CDD Guanambi" at bounding box center [213, 140] width 52 height 10
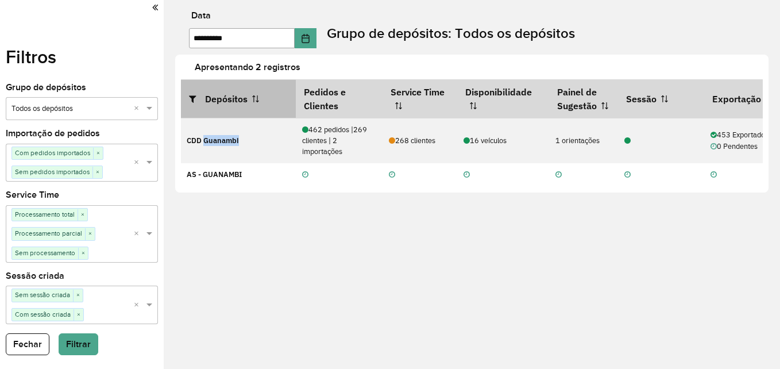
drag, startPoint x: 215, startPoint y: 141, endPoint x: 206, endPoint y: 94, distance: 48.1
click at [206, 94] on th "Depósitos" at bounding box center [238, 98] width 115 height 38
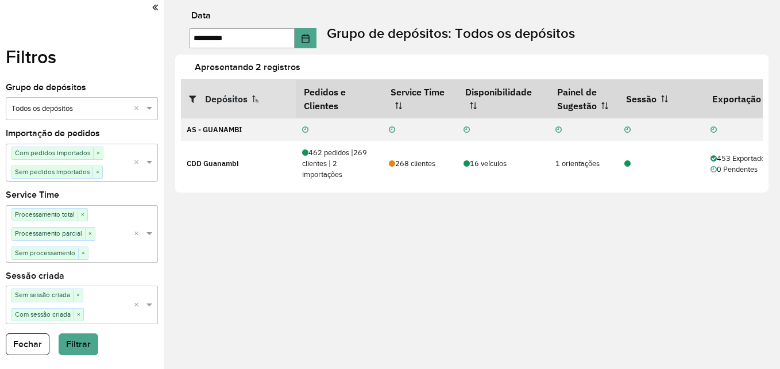
click at [206, 94] on th "Depósitos" at bounding box center [238, 98] width 115 height 38
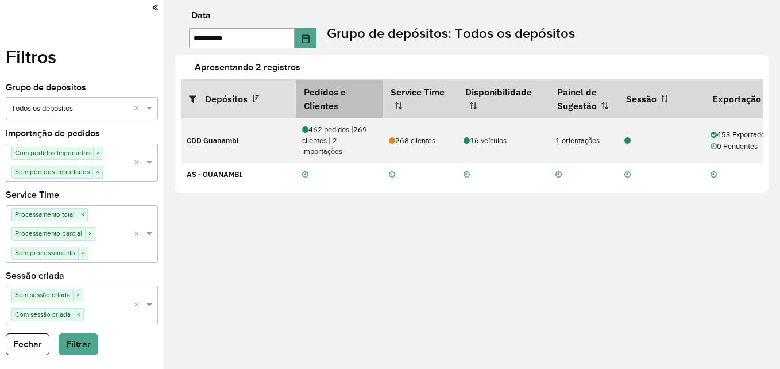
click at [316, 94] on th "Pedidos e Clientes" at bounding box center [339, 98] width 87 height 38
click at [339, 105] on th "Pedidos e Clientes" at bounding box center [339, 98] width 87 height 38
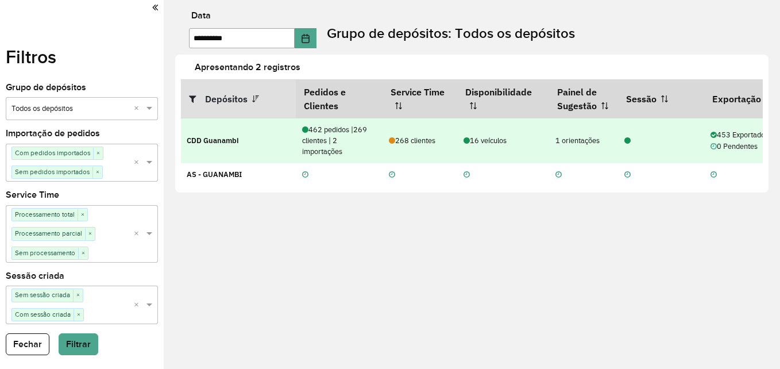
click at [326, 147] on div "462 pedidos | 269 clientes | 2 importações" at bounding box center [339, 140] width 75 height 33
click at [430, 133] on td "268 clientes" at bounding box center [419, 140] width 75 height 45
click at [403, 154] on td "268 clientes" at bounding box center [419, 140] width 75 height 45
click at [391, 141] on icon at bounding box center [392, 140] width 6 height 7
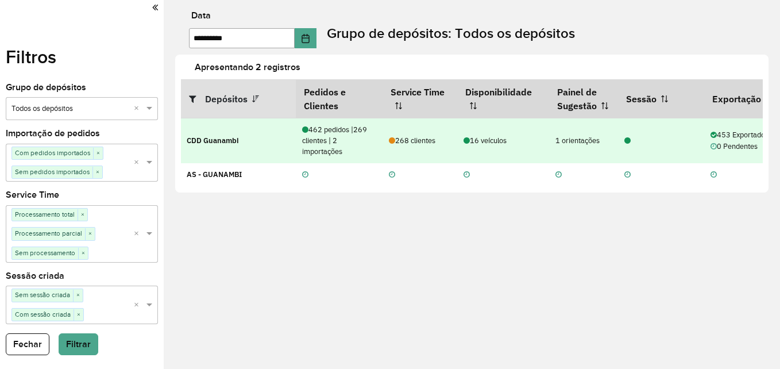
click at [470, 140] on div "16 veículos" at bounding box center [503, 140] width 80 height 11
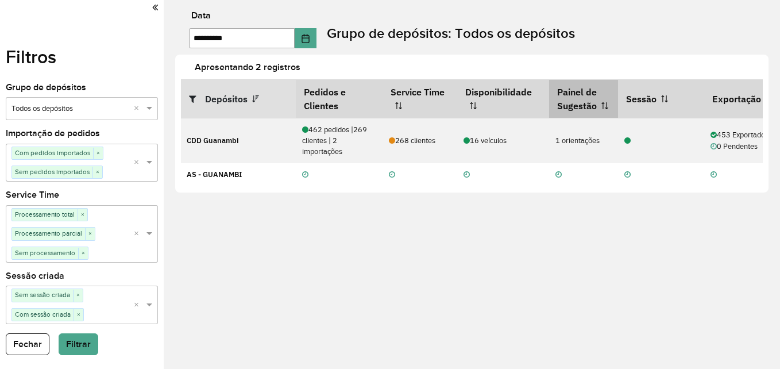
click at [572, 104] on th "Painel de Sugestão" at bounding box center [583, 98] width 69 height 38
click at [574, 96] on th "Painel de Sugestão" at bounding box center [583, 98] width 69 height 38
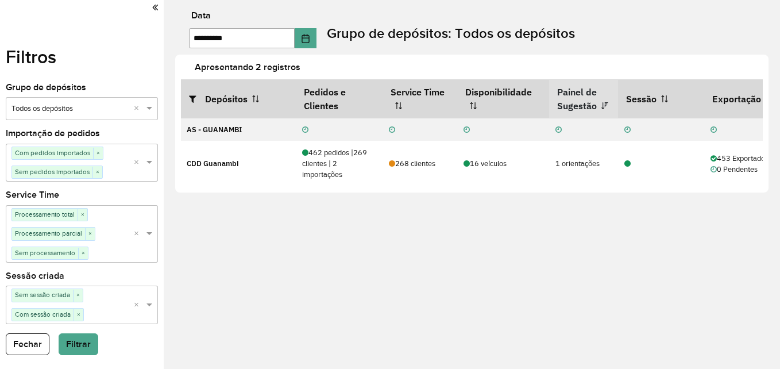
click at [574, 96] on th "Painel de Sugestão" at bounding box center [583, 98] width 69 height 38
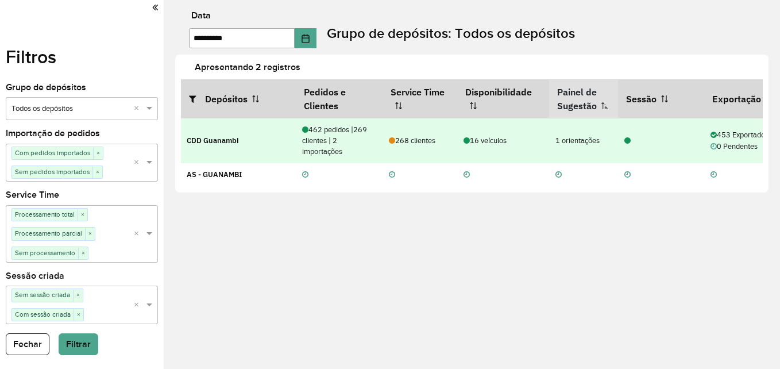
click at [628, 139] on icon at bounding box center [627, 140] width 6 height 7
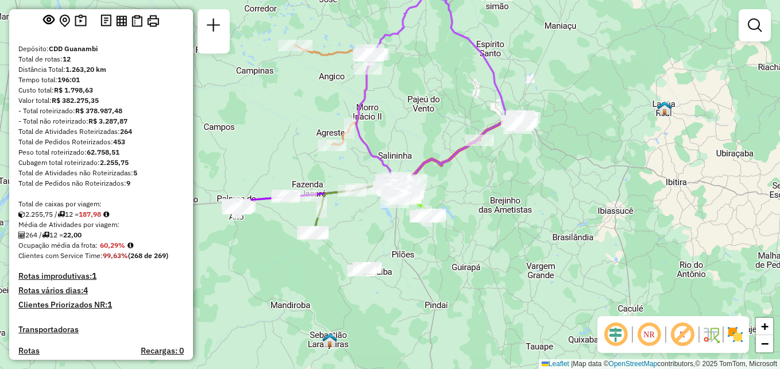
scroll to position [34, 0]
